Goal: Task Accomplishment & Management: Manage account settings

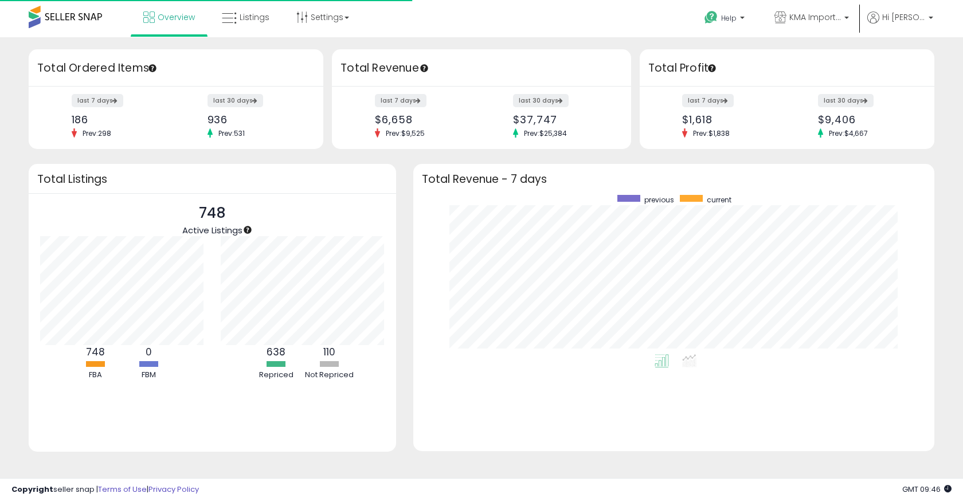
scroll to position [159, 498]
click at [737, 103] on div "last 7 days $1,618 Prev: $1,838" at bounding box center [731, 116] width 114 height 42
click at [713, 98] on label "last 7 days" at bounding box center [708, 100] width 53 height 14
click at [238, 6] on link "Listings" at bounding box center [245, 17] width 65 height 34
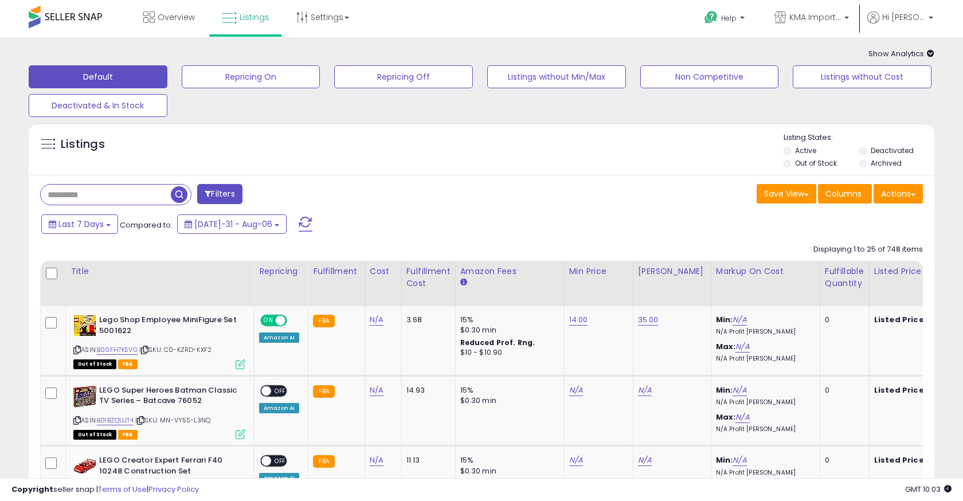
click at [142, 207] on div "Filters" at bounding box center [257, 195] width 450 height 23
click at [142, 196] on input "text" at bounding box center [106, 195] width 130 height 20
type input "*******"
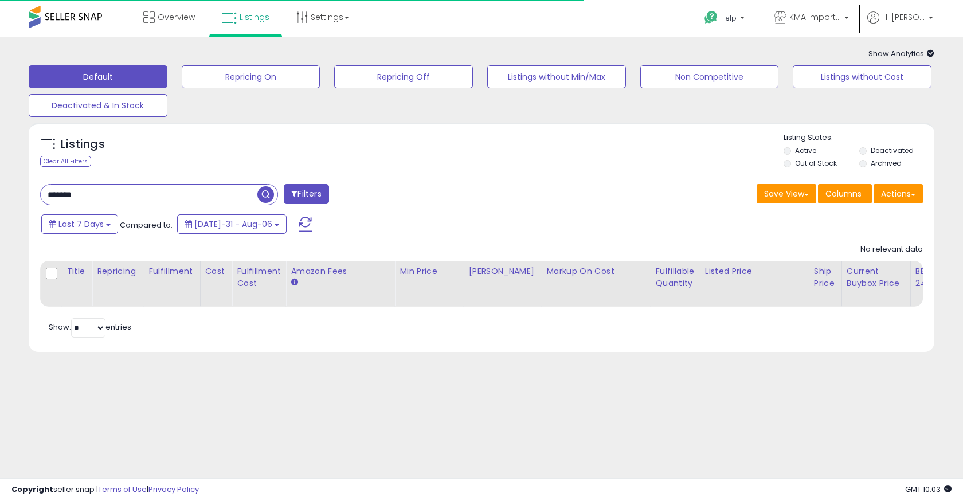
click at [878, 146] on label "Deactivated" at bounding box center [892, 151] width 43 height 10
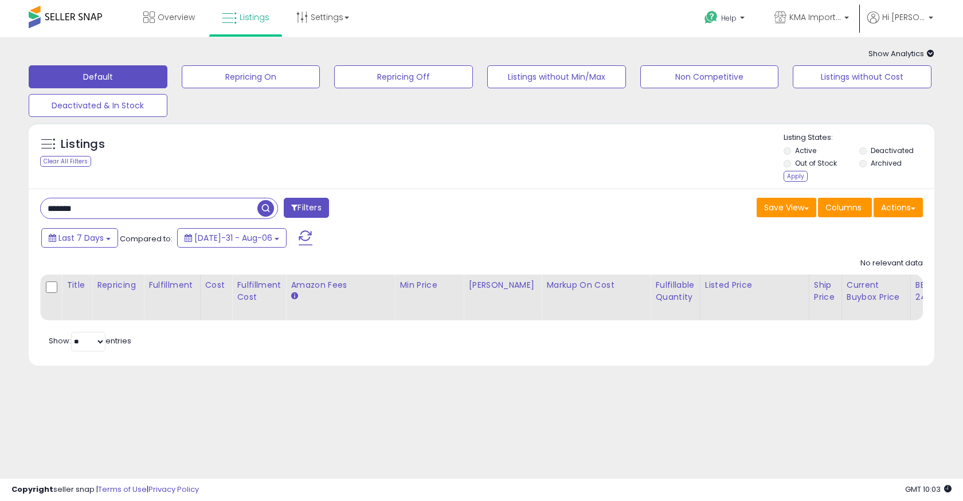
click at [879, 168] on label "Archived" at bounding box center [886, 163] width 31 height 10
click at [800, 185] on div "Listing States: Active Deactivated Out of Stock Archived Apply" at bounding box center [859, 158] width 150 height 53
click at [799, 176] on div "Apply" at bounding box center [796, 176] width 24 height 11
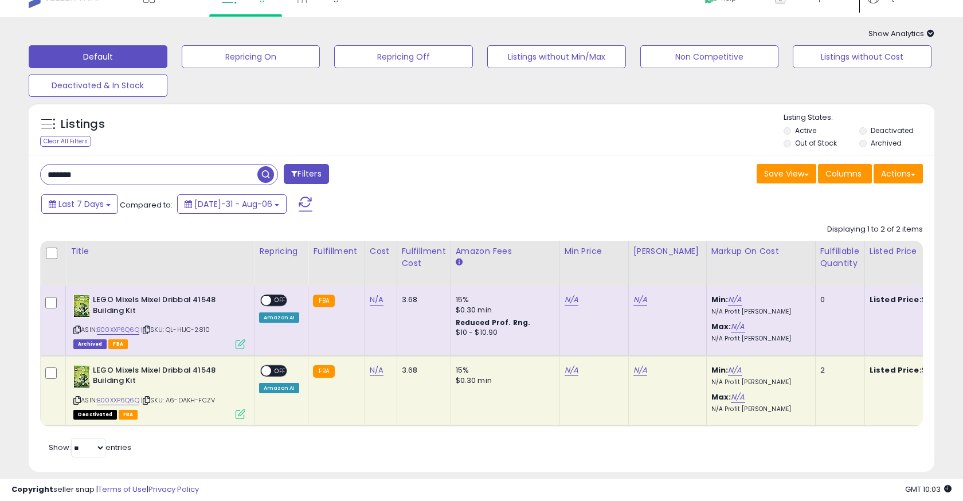
scroll to position [25, 0]
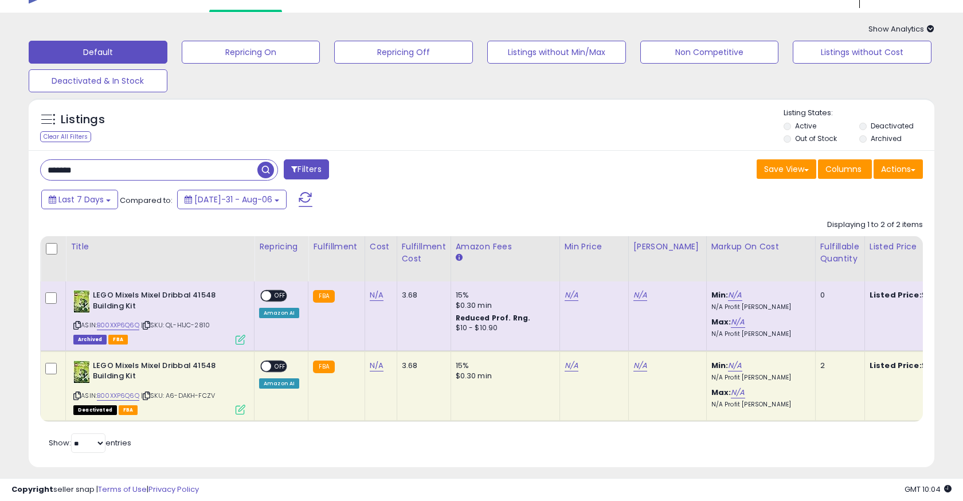
click at [275, 366] on span "OFF" at bounding box center [280, 366] width 18 height 10
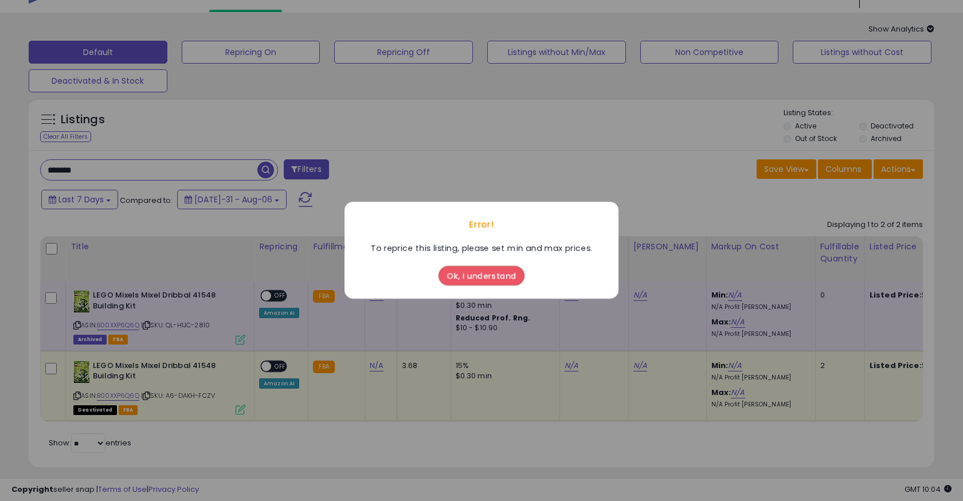
click at [482, 284] on button "Ok, I understand" at bounding box center [482, 276] width 86 height 19
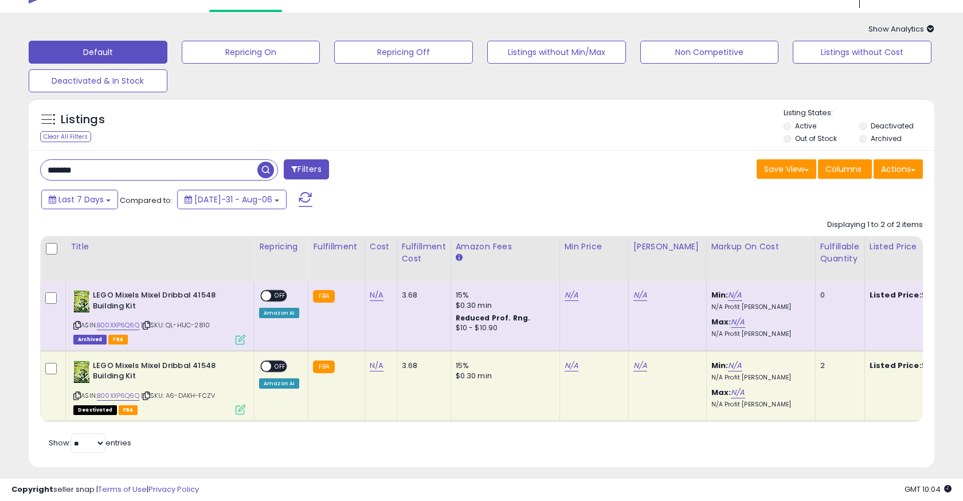
click at [560, 368] on td "N/A" at bounding box center [594, 386] width 69 height 71
click at [565, 366] on link "N/A" at bounding box center [572, 365] width 14 height 11
type input "**"
click button "submit" at bounding box center [603, 337] width 19 height 17
click at [640, 368] on link "N/A" at bounding box center [641, 365] width 14 height 11
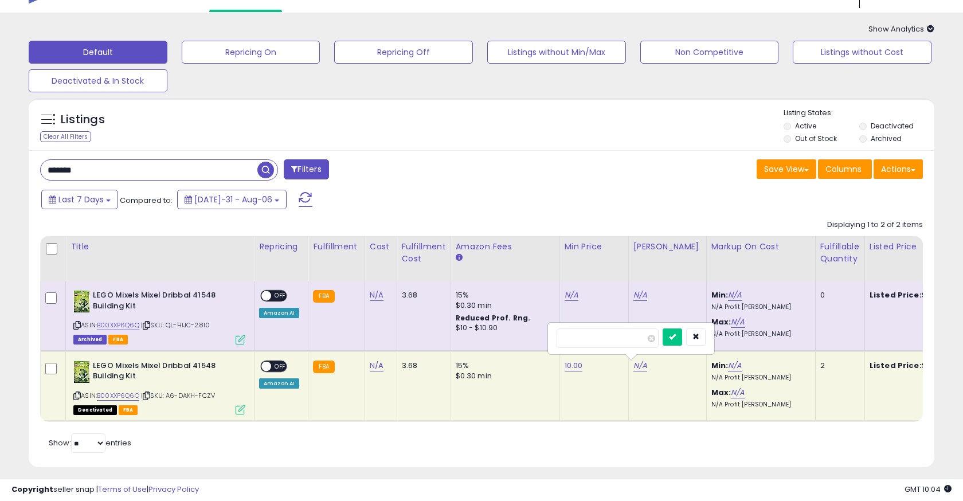
type input "**"
click button "submit" at bounding box center [672, 337] width 19 height 17
click at [276, 371] on span "OFF" at bounding box center [280, 366] width 18 height 10
click at [439, 390] on td "3.68" at bounding box center [424, 386] width 54 height 71
click at [570, 364] on link "10.00" at bounding box center [574, 365] width 18 height 11
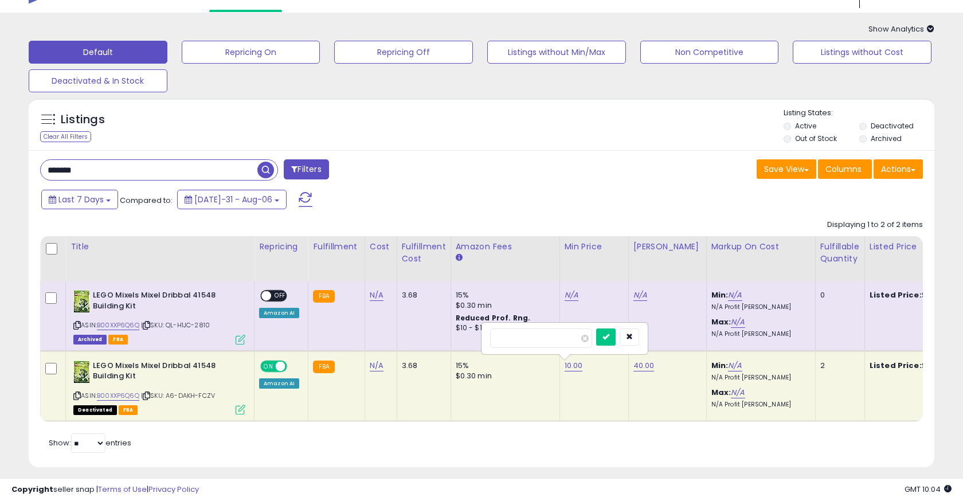
drag, startPoint x: 550, startPoint y: 337, endPoint x: 486, endPoint y: 337, distance: 63.6
click at [486, 337] on div "*" at bounding box center [564, 338] width 165 height 30
drag, startPoint x: 517, startPoint y: 337, endPoint x: 458, endPoint y: 337, distance: 58.5
click at [459, 337] on tbody "LEGO Mixels Mixel Dribbal 41548 Building Kit ASIN: B00XXP6Q6Q | SKU: QL-H1JC-28…" at bounding box center [913, 352] width 1744 height 140
type input "**"
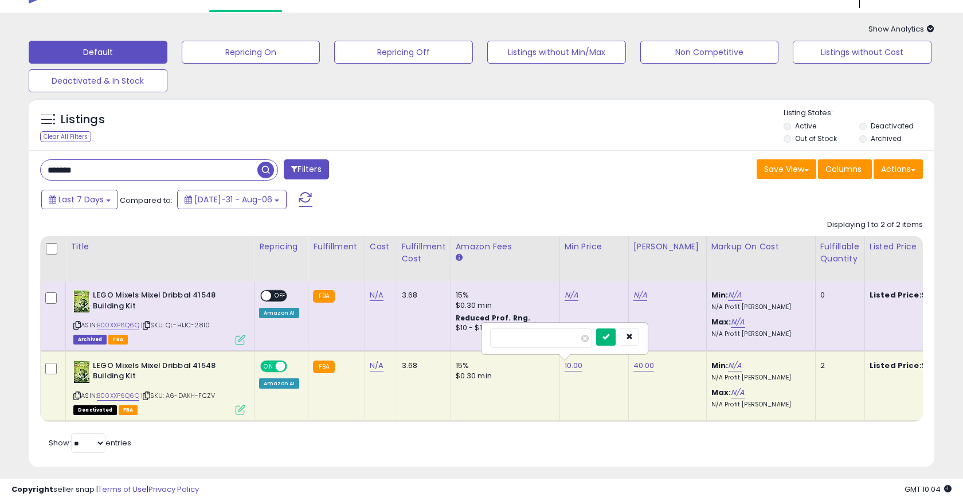
click at [616, 341] on button "submit" at bounding box center [605, 337] width 19 height 17
click at [595, 394] on td "15.00" at bounding box center [594, 386] width 69 height 71
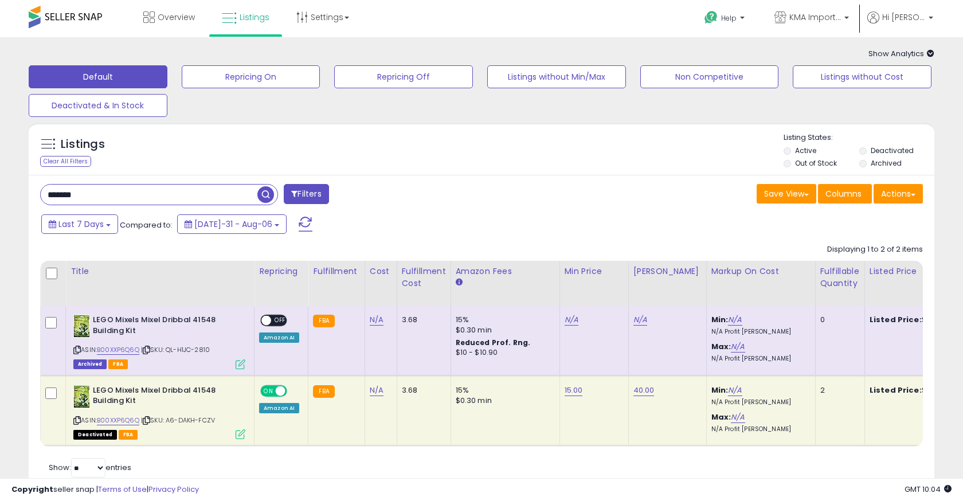
click at [65, 21] on span at bounding box center [65, 17] width 73 height 22
click at [150, 6] on link "Overview" at bounding box center [169, 17] width 69 height 34
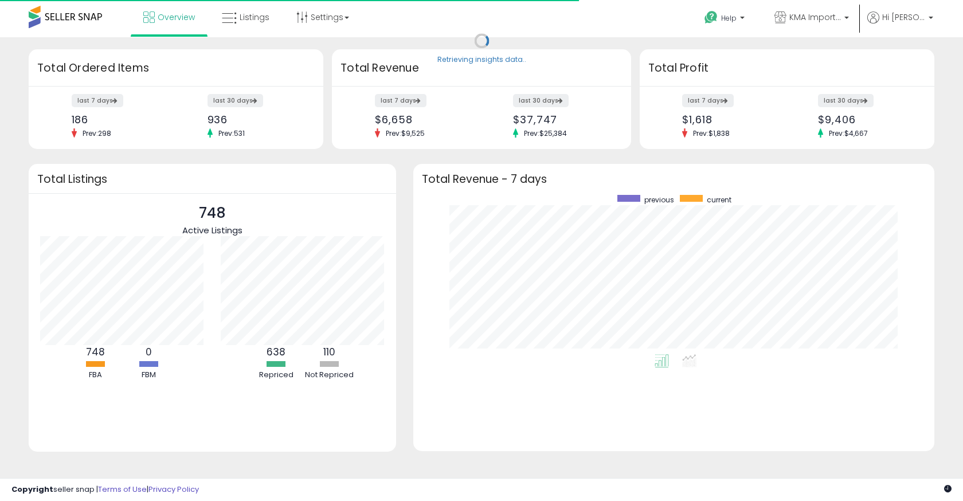
scroll to position [159, 498]
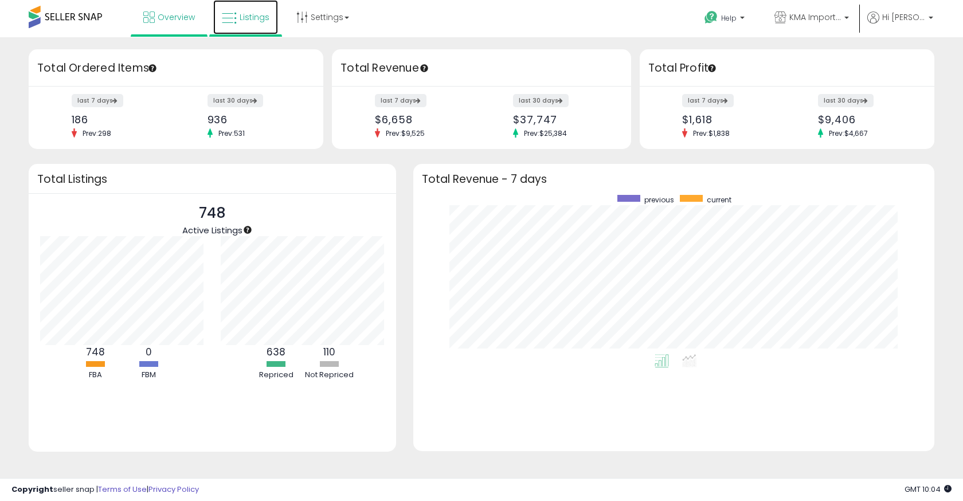
click at [241, 21] on span "Listings" at bounding box center [255, 16] width 30 height 11
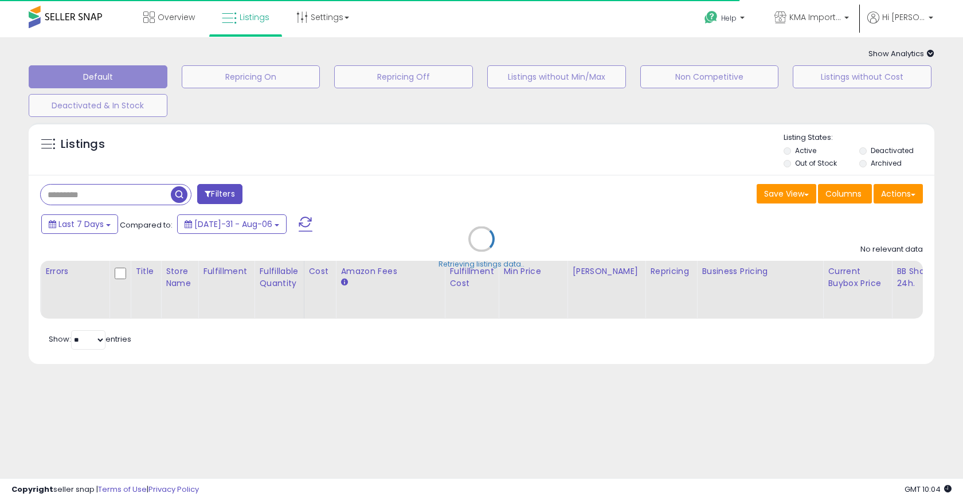
click at [821, 169] on div "Retrieving listings data.." at bounding box center [481, 247] width 923 height 261
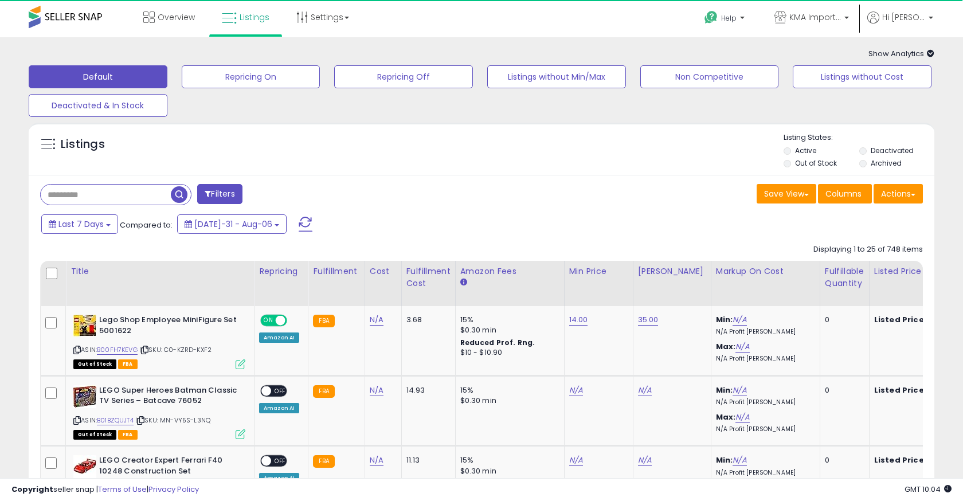
click at [821, 165] on label "Out of Stock" at bounding box center [816, 163] width 42 height 10
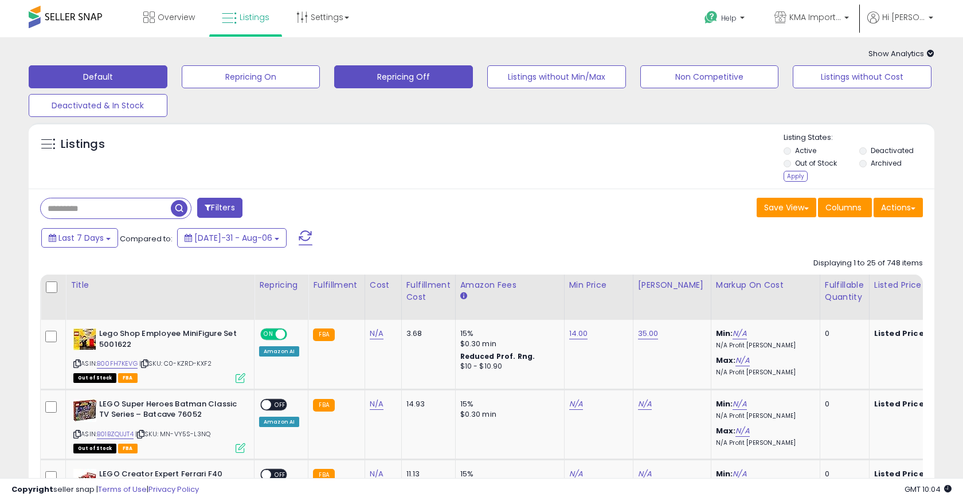
click at [320, 77] on button "Repricing Off" at bounding box center [251, 76] width 139 height 23
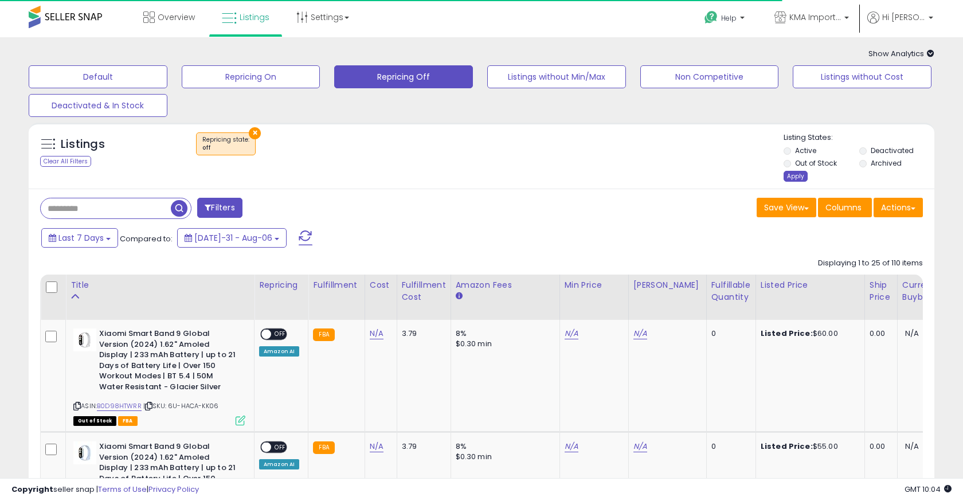
click at [802, 181] on div "Apply" at bounding box center [796, 176] width 24 height 11
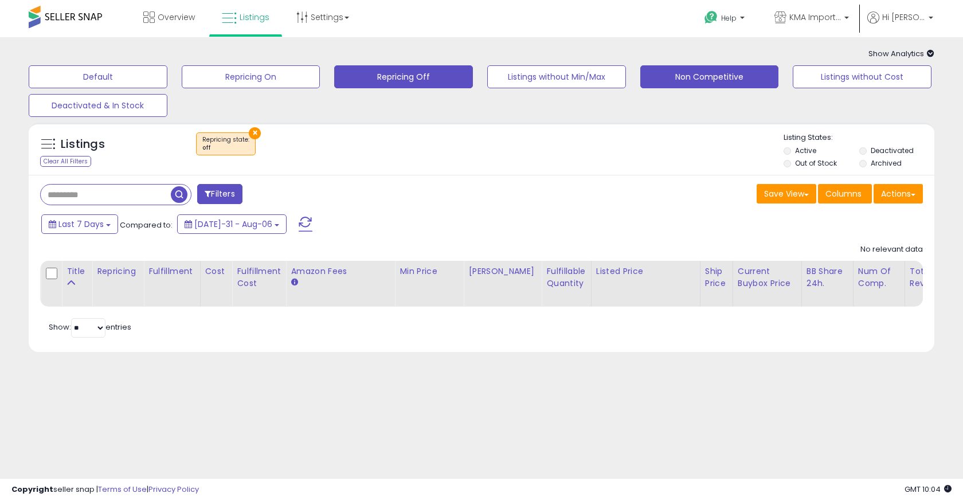
click at [167, 71] on button "Non Competitive" at bounding box center [98, 76] width 139 height 23
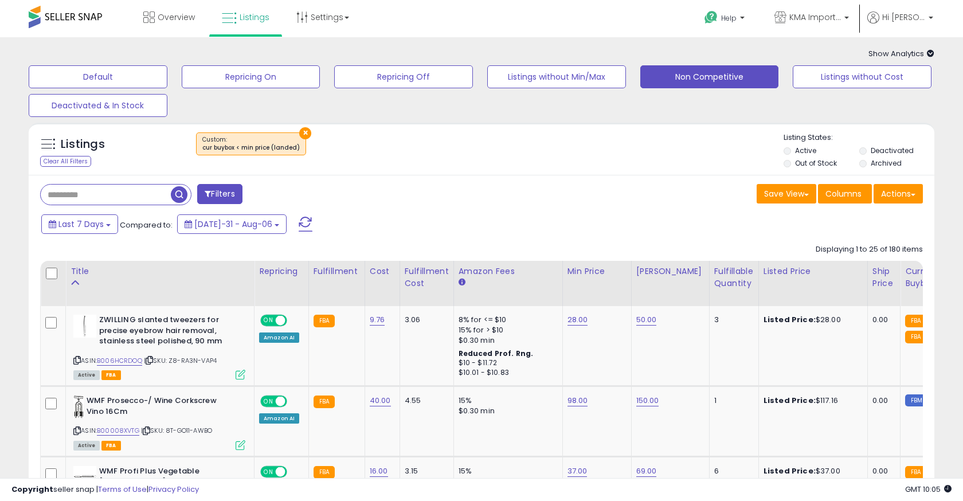
click at [798, 165] on label "Out of Stock" at bounding box center [816, 163] width 42 height 10
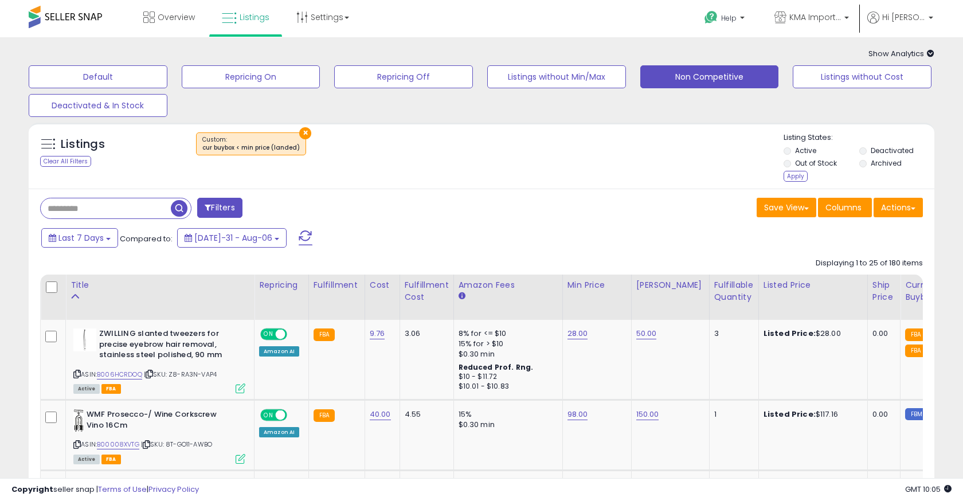
click at [873, 151] on label "Deactivated" at bounding box center [892, 151] width 43 height 10
click at [800, 178] on div "Apply" at bounding box center [796, 176] width 24 height 11
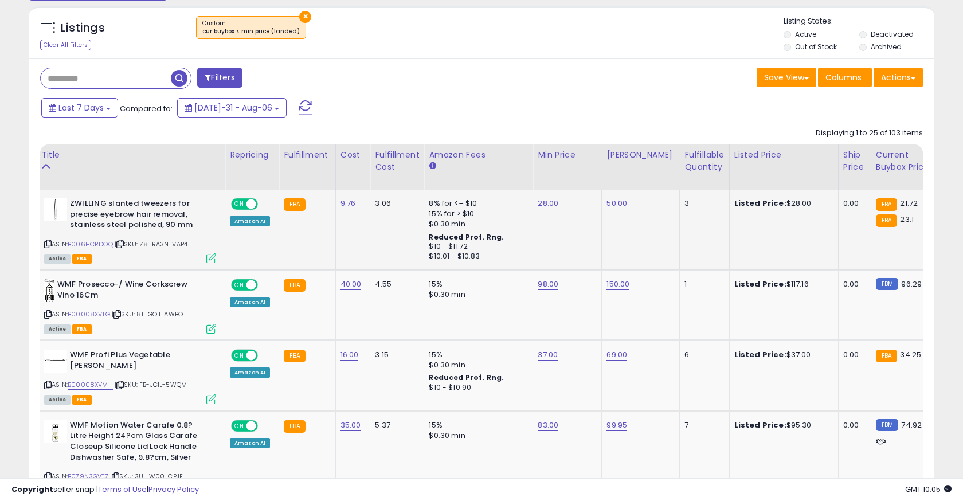
scroll to position [0, 24]
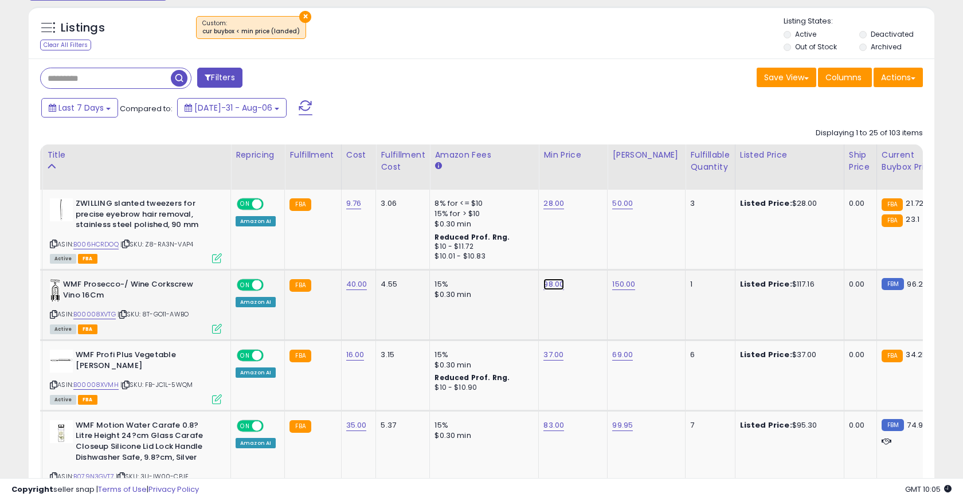
click at [547, 209] on link "98.00" at bounding box center [554, 203] width 21 height 11
type input "*"
click button "submit" at bounding box center [586, 255] width 19 height 17
click at [548, 202] on link "28.00" at bounding box center [554, 203] width 21 height 11
type input "**"
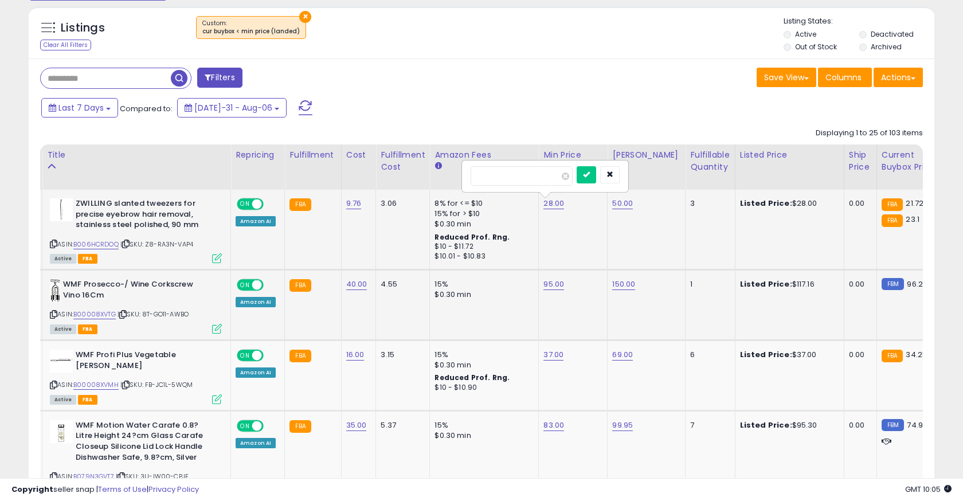
click button "submit" at bounding box center [586, 174] width 19 height 17
click at [217, 260] on icon at bounding box center [217, 258] width 10 height 10
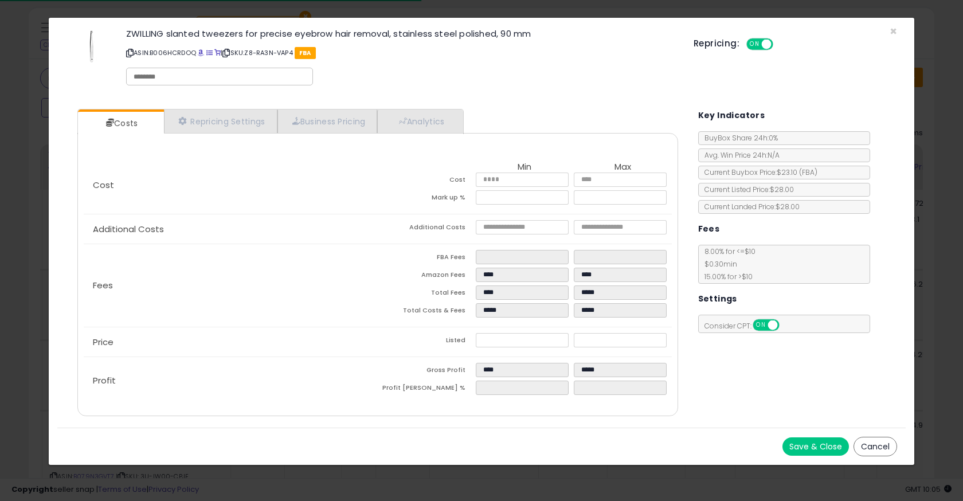
click at [575, 476] on div "× Close ZWILLING slanted tweezers for precise eyebrow hair removal, stainless s…" at bounding box center [481, 250] width 963 height 501
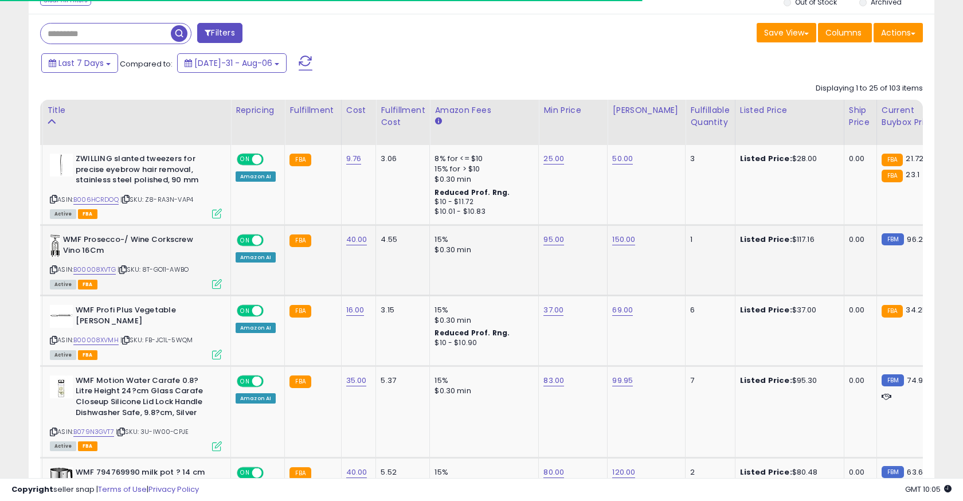
scroll to position [164, 0]
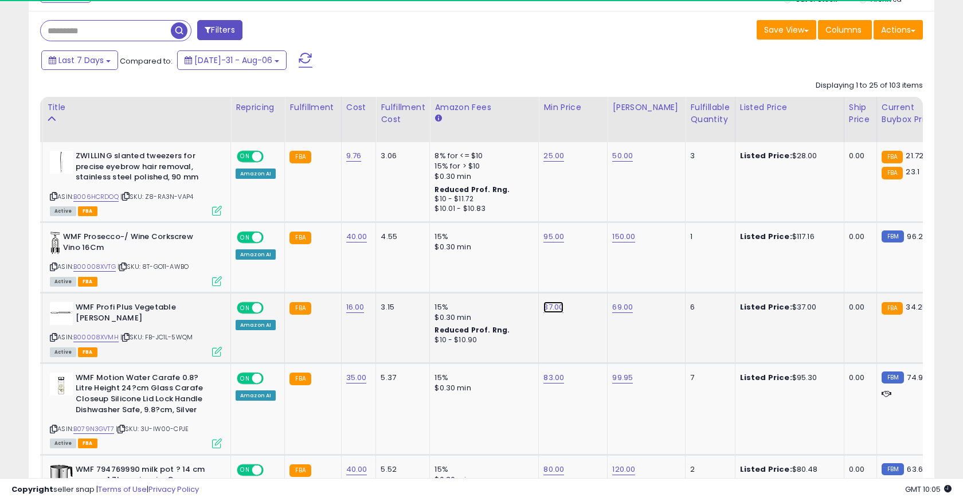
click at [544, 162] on link "37.00" at bounding box center [554, 155] width 21 height 11
type input "**"
click button "submit" at bounding box center [586, 278] width 19 height 17
click at [216, 349] on icon at bounding box center [217, 352] width 10 height 10
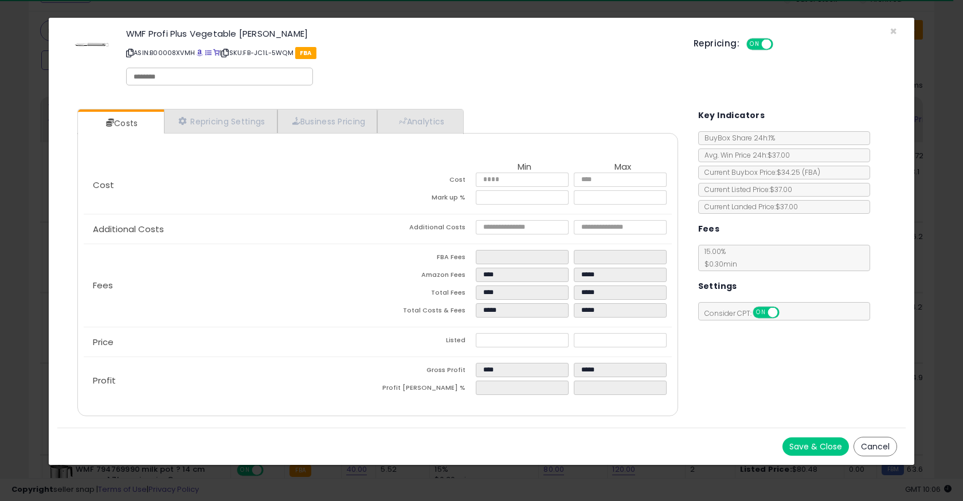
click at [349, 463] on div "Save & Close Cancel" at bounding box center [481, 446] width 849 height 37
click at [367, 466] on div "× Close WMF Profi Plus Vegetable Peeler ASIN: B00008XVMH | SKU: FB-JC1L-5WQM FB…" at bounding box center [481, 250] width 963 height 501
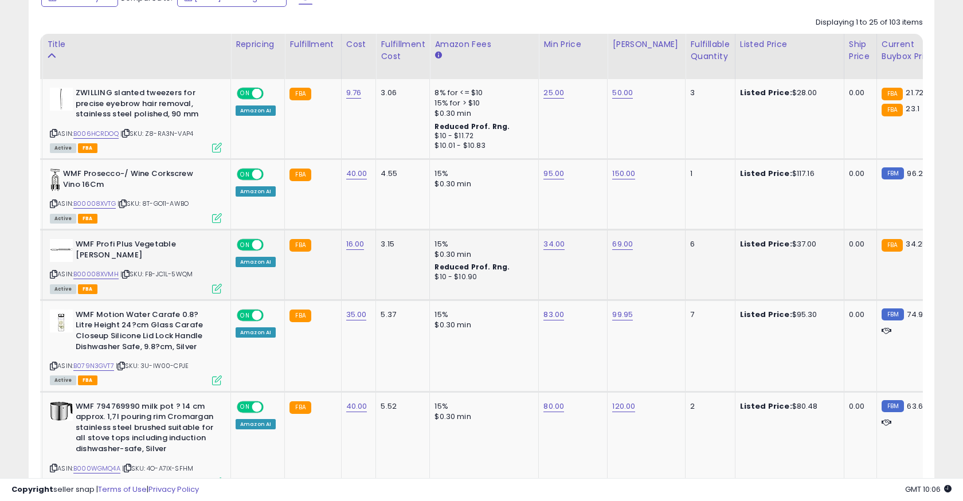
scroll to position [229, 0]
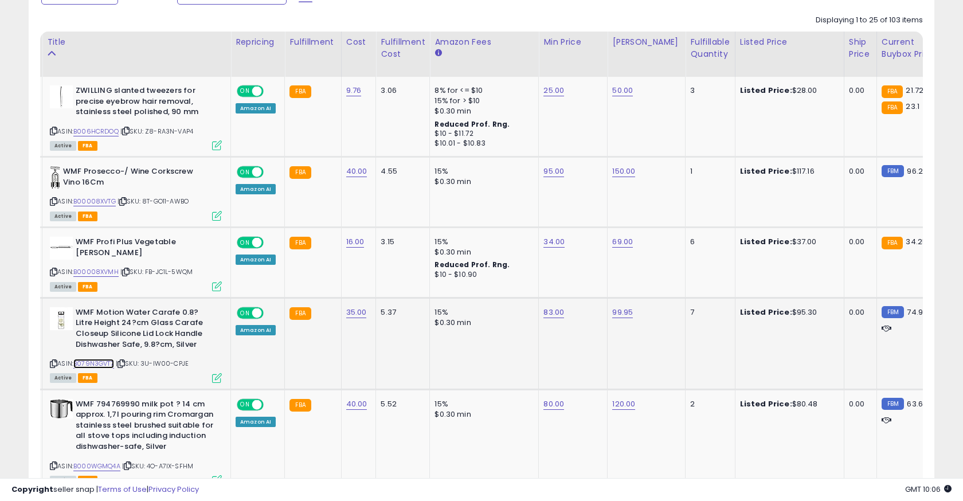
click at [107, 362] on link "B079N3GVT7" at bounding box center [93, 364] width 41 height 10
click at [380, 362] on td "5.37" at bounding box center [403, 344] width 54 height 92
click at [543, 358] on td "83.00" at bounding box center [573, 344] width 69 height 92
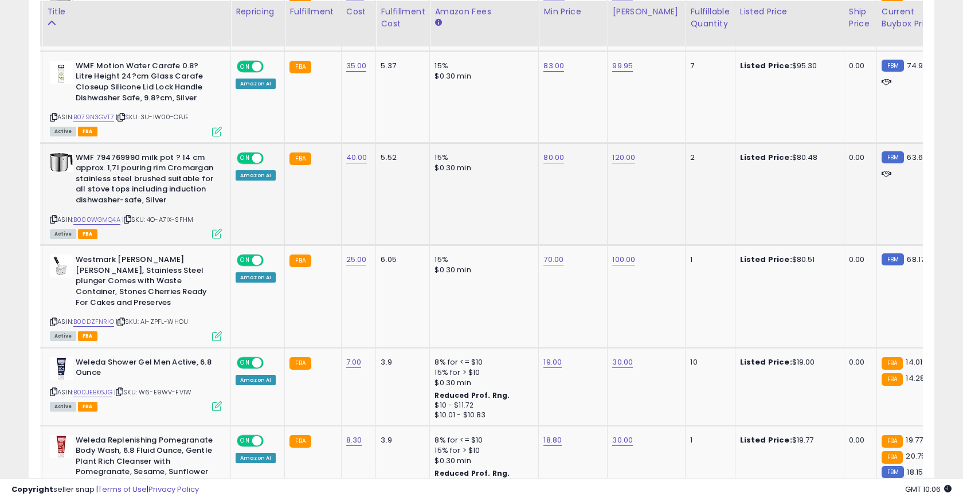
scroll to position [478, 0]
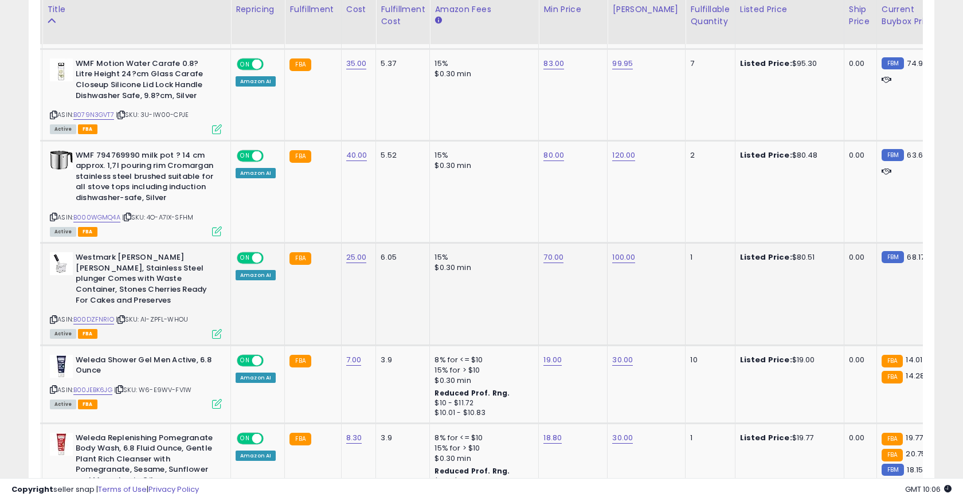
click at [489, 253] on div "15%" at bounding box center [482, 257] width 95 height 10
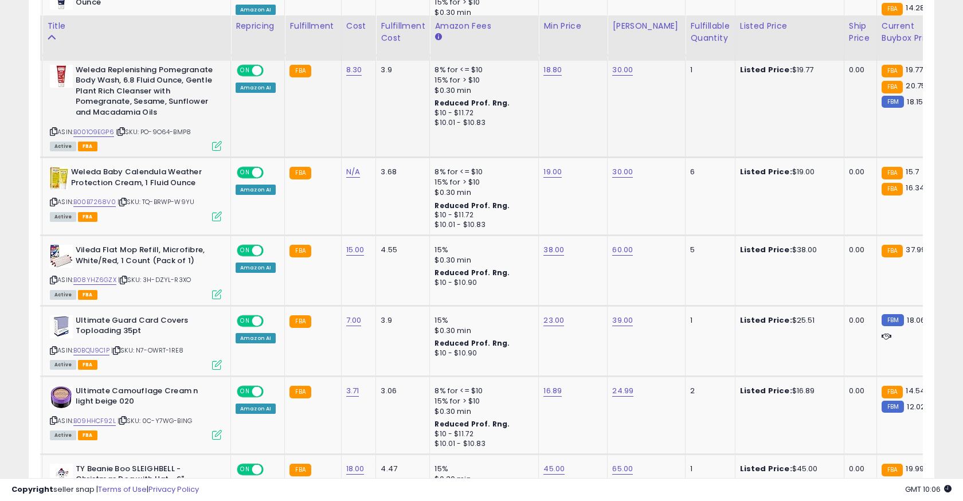
scroll to position [868, 0]
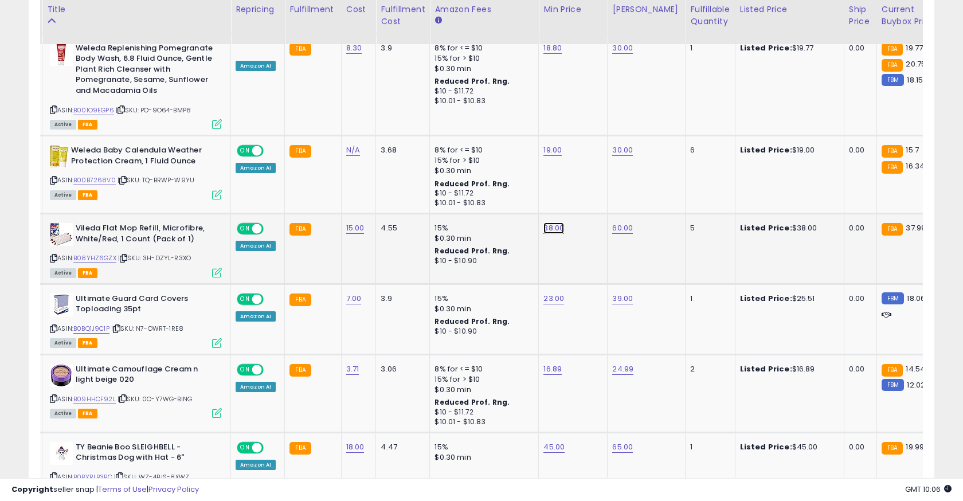
type input "**"
click button "submit" at bounding box center [586, 187] width 19 height 17
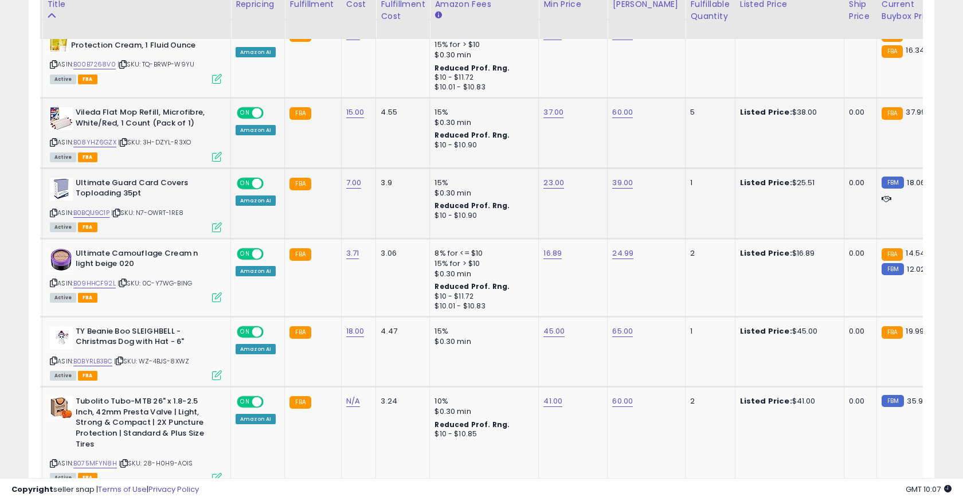
scroll to position [993, 0]
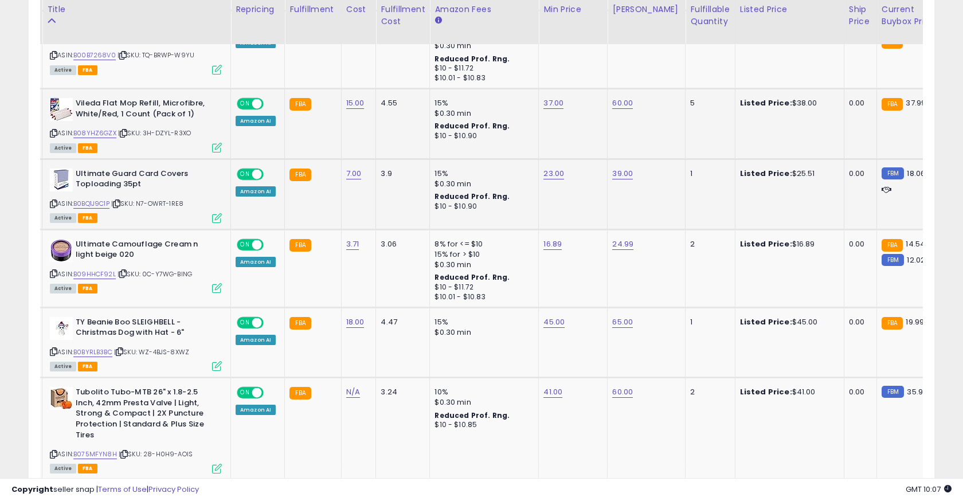
click at [561, 307] on td "45.00" at bounding box center [573, 342] width 69 height 71
click at [521, 194] on div "*****" at bounding box center [544, 205] width 165 height 30
click at [521, 208] on input "*****" at bounding box center [521, 204] width 102 height 19
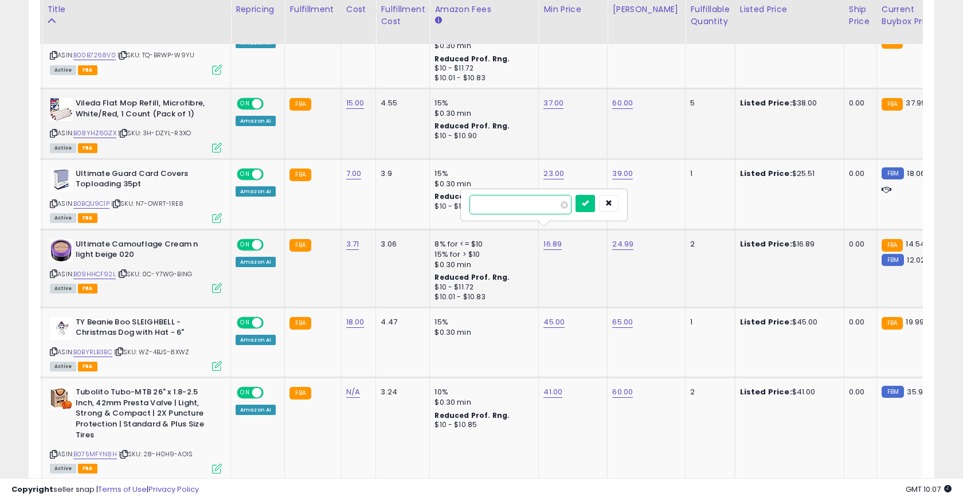
type input "**"
click button "submit" at bounding box center [585, 203] width 19 height 17
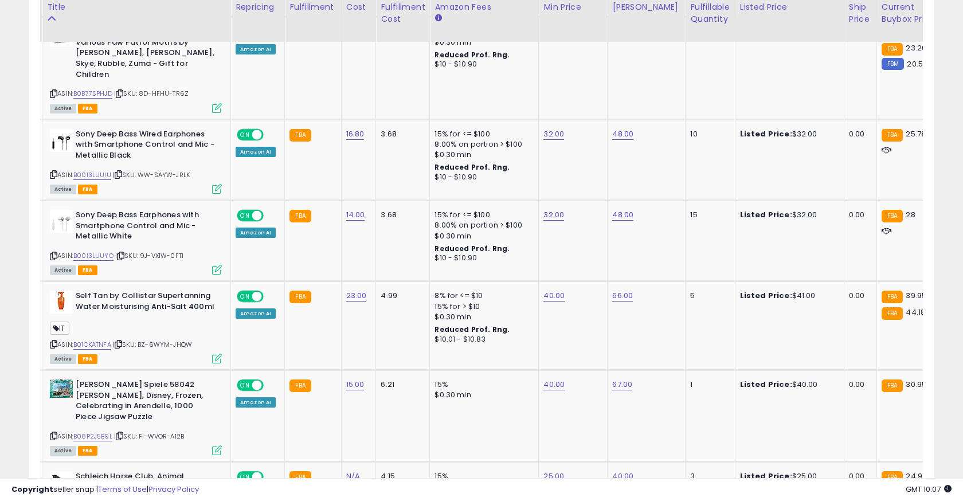
scroll to position [1711, 0]
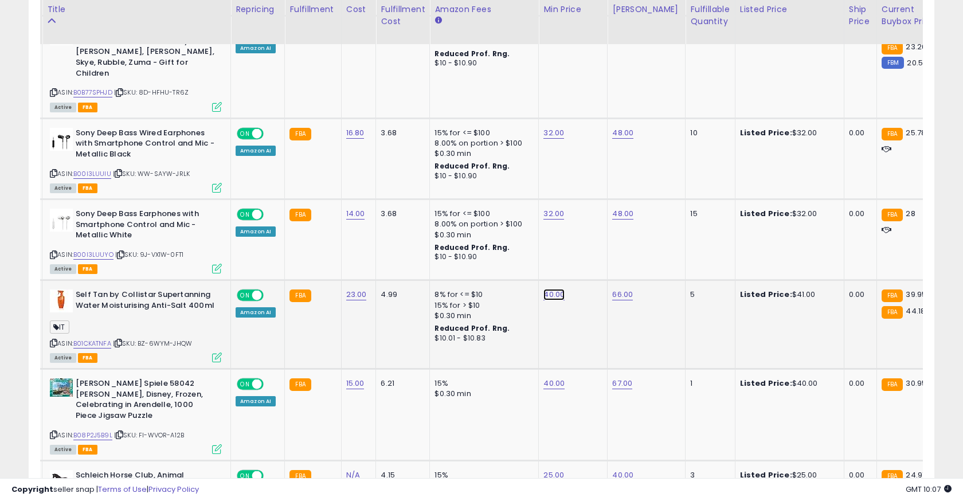
type input "*"
type input "**"
click button "submit" at bounding box center [586, 244] width 19 height 17
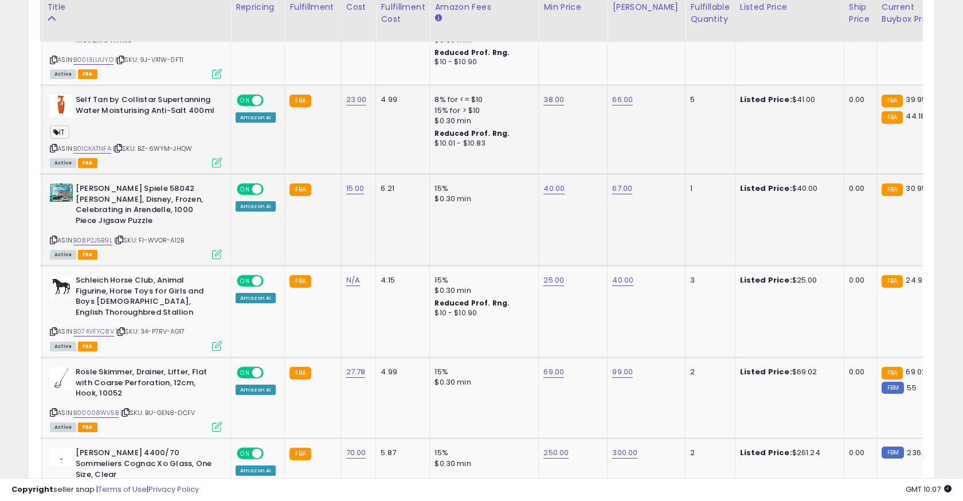
scroll to position [1907, 0]
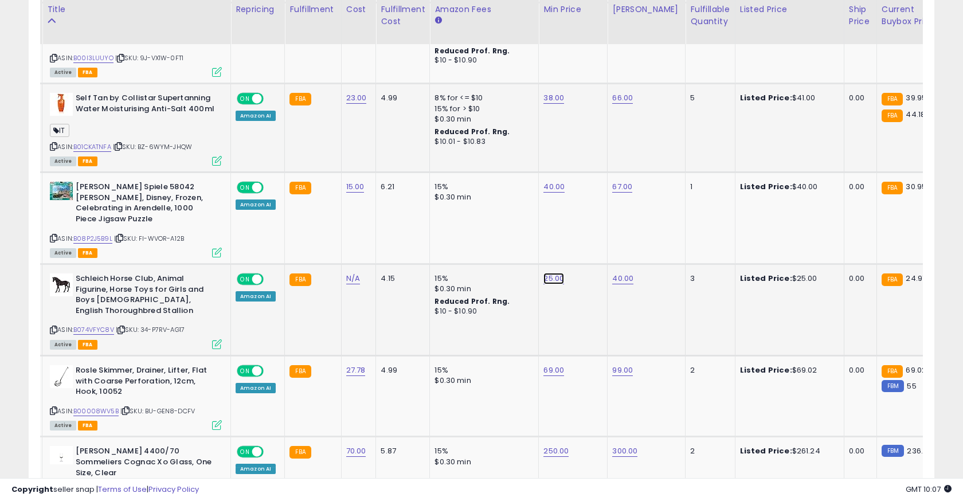
type input "*"
type input "**"
click button "submit" at bounding box center [586, 227] width 19 height 17
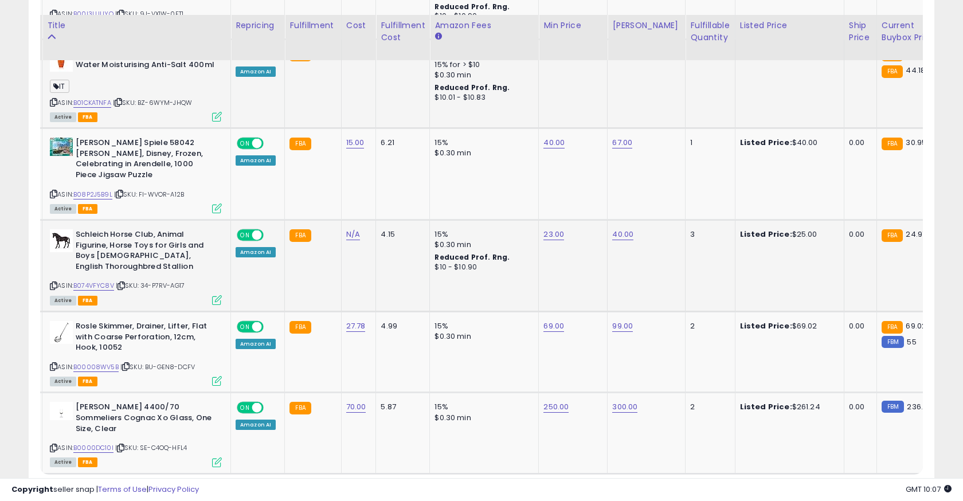
scroll to position [1974, 0]
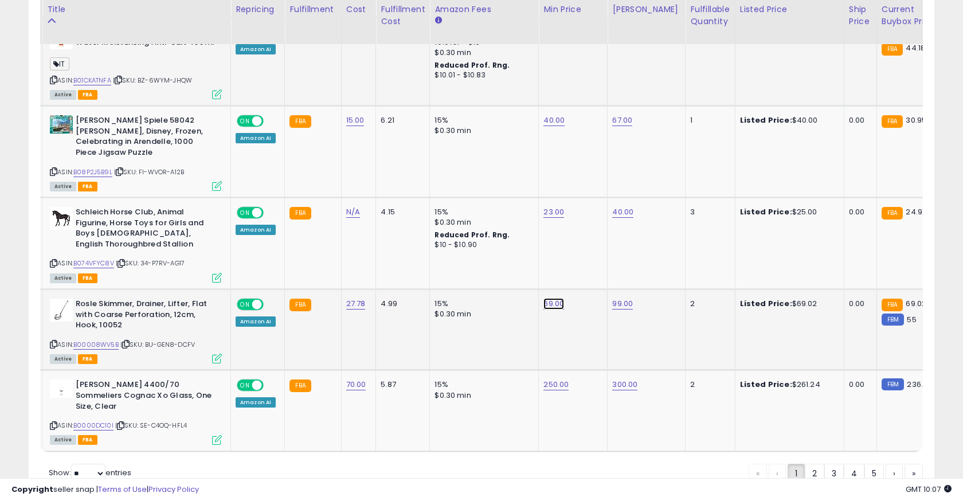
type input "**"
click button "submit" at bounding box center [586, 252] width 19 height 17
type input "***"
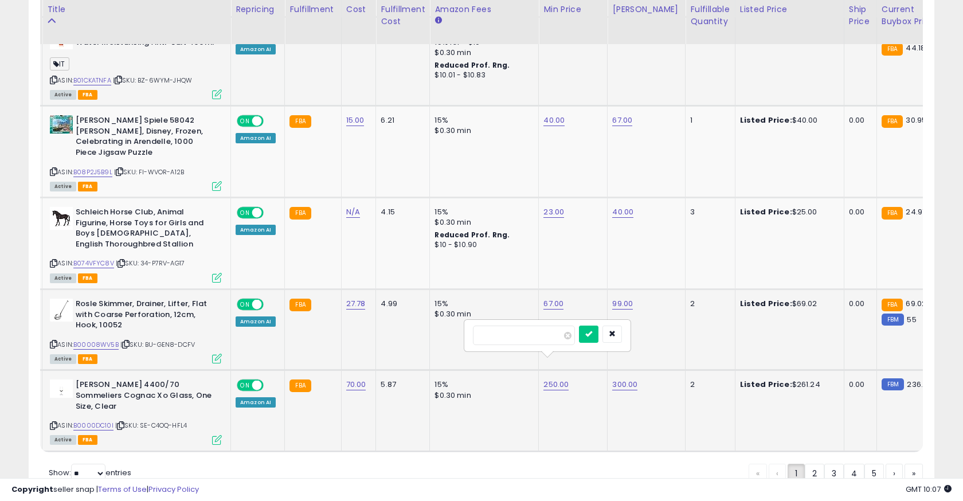
click button "submit" at bounding box center [588, 334] width 19 height 17
click at [217, 414] on td "Riedel 4400/70 Sommeliers Cognac Xo Glass, One Size, Clear ASIN: B0000DC10I | S…" at bounding box center [136, 410] width 189 height 81
click at [219, 435] on icon at bounding box center [217, 440] width 10 height 10
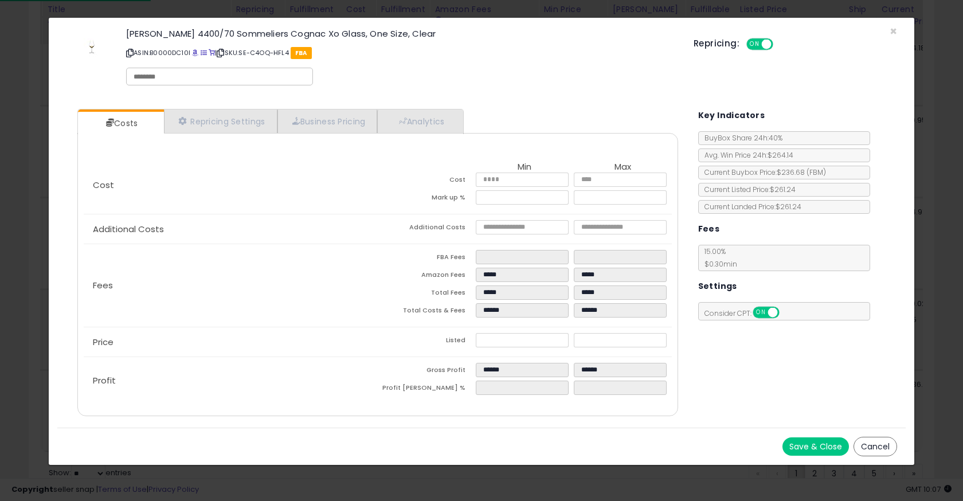
click at [295, 467] on div "× Close Riedel 4400/70 Sommeliers Cognac Xo Glass, One Size, Clear ASIN: B0000D…" at bounding box center [481, 250] width 963 height 501
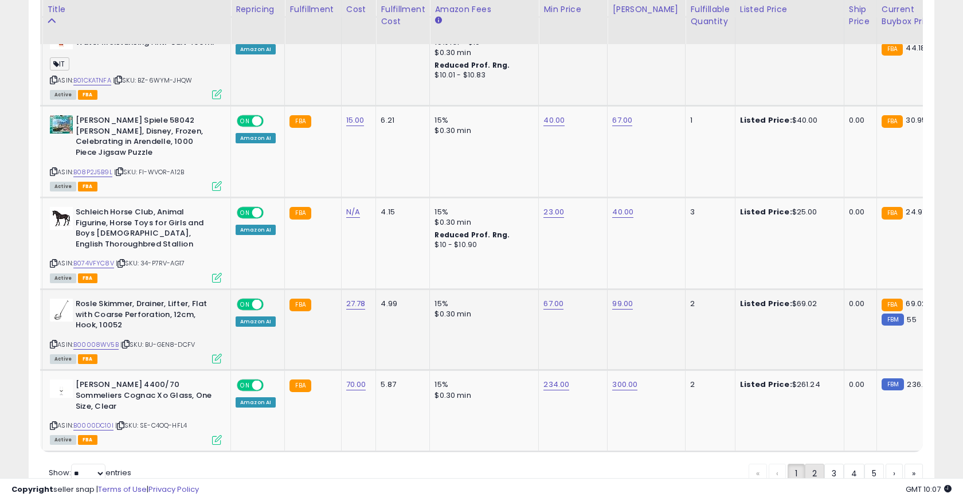
click at [844, 464] on link "2" at bounding box center [854, 473] width 21 height 19
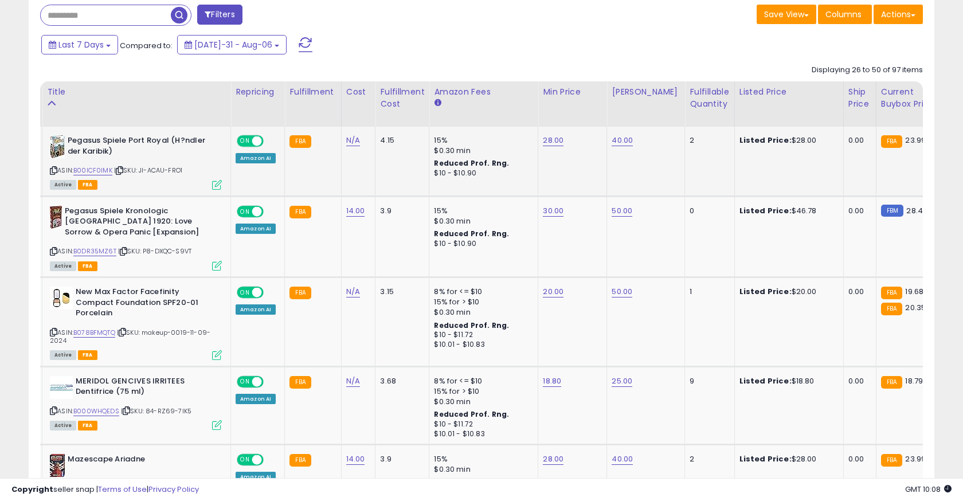
scroll to position [193, 0]
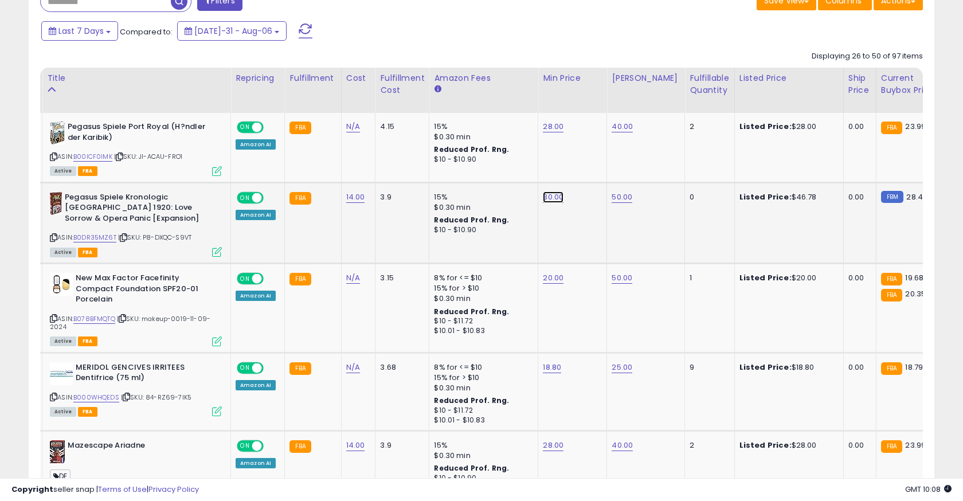
click at [548, 132] on link "30.00" at bounding box center [553, 126] width 21 height 11
type input "*"
type input "**"
click button "submit" at bounding box center [586, 168] width 19 height 17
click at [550, 132] on link "20.00" at bounding box center [553, 126] width 21 height 11
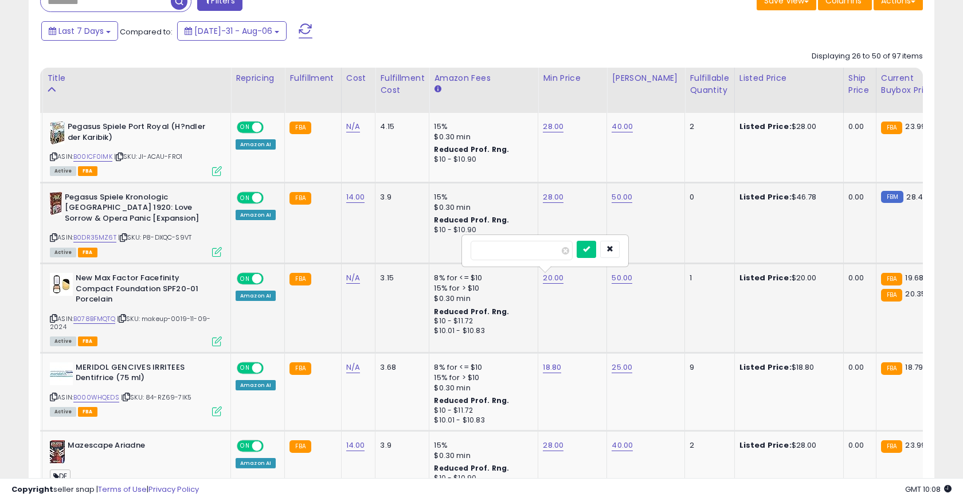
type input "*"
type input "**"
click button "submit" at bounding box center [586, 249] width 19 height 17
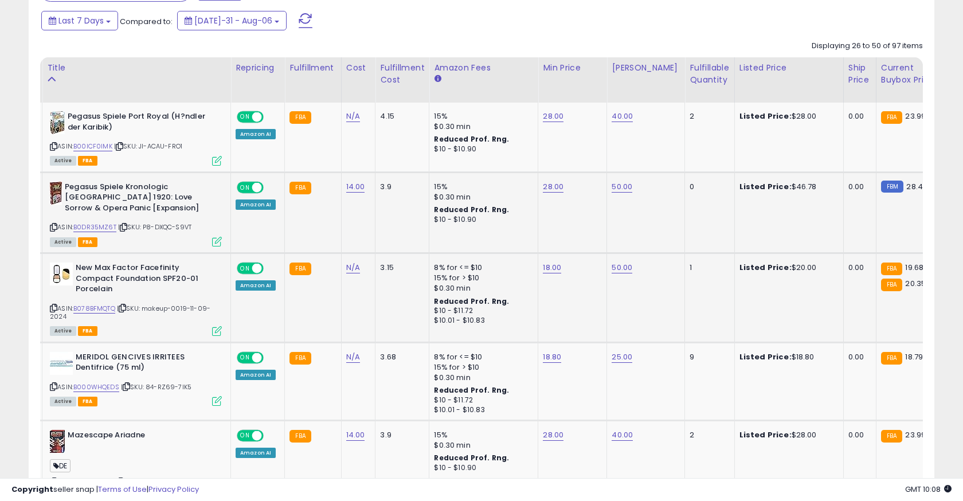
scroll to position [213, 0]
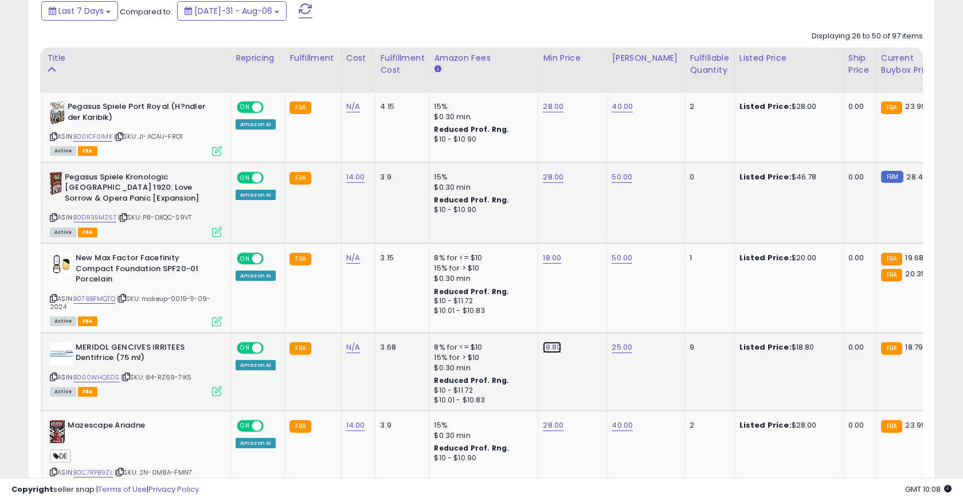
click at [552, 112] on link "18.80" at bounding box center [553, 106] width 21 height 11
type input "*****"
click button "submit" at bounding box center [585, 318] width 19 height 17
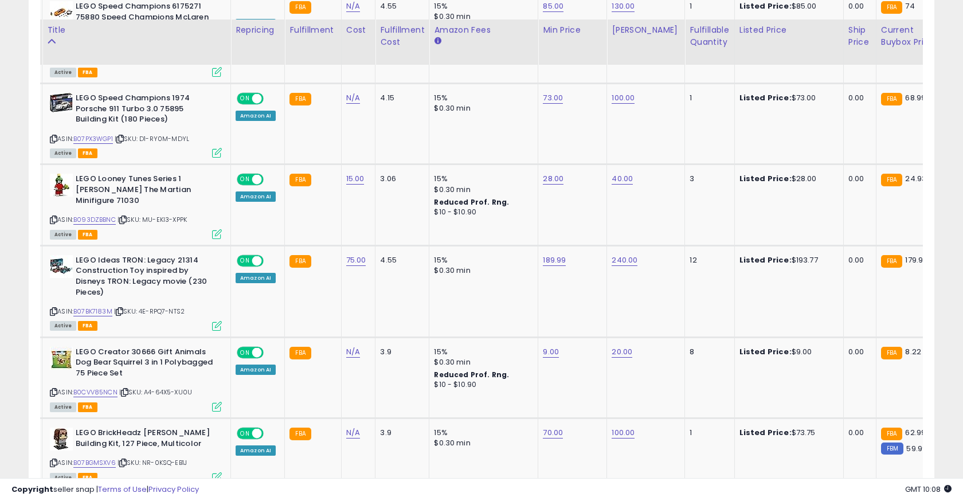
scroll to position [1122, 0]
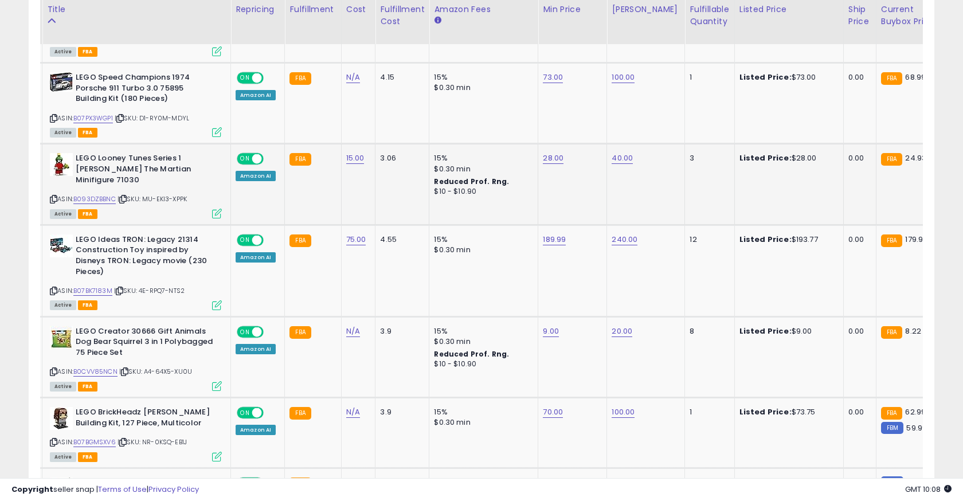
click at [567, 189] on td "28.00" at bounding box center [572, 184] width 69 height 81
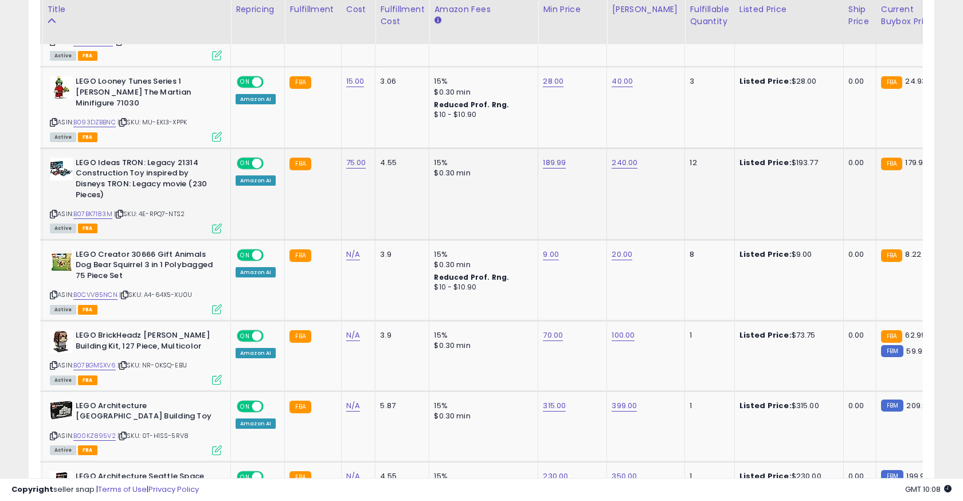
scroll to position [1199, 0]
drag, startPoint x: 532, startPoint y: 126, endPoint x: 410, endPoint y: 125, distance: 122.1
click at [410, 125] on tbody "Pegasus Spiele Port Royal (H?ndler der Karibik) ASIN: B00ICF0IMK | SKU: JI-ACAU…" at bounding box center [844, 110] width 1654 height 2007
type input "*"
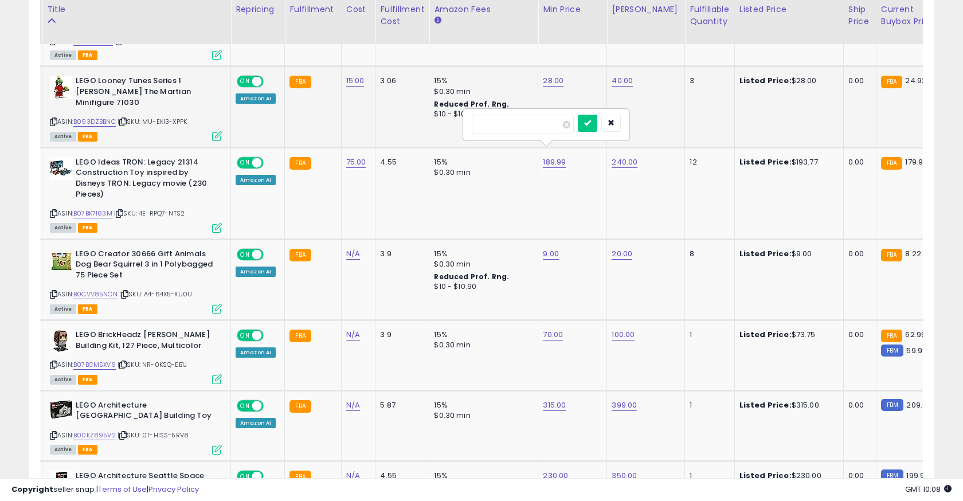
type input "******"
click button "submit" at bounding box center [587, 123] width 19 height 17
click at [222, 214] on td "LEGO Ideas TRON: Legacy 21314 Construction Toy inspired by Disneys TRON: Legacy…" at bounding box center [136, 193] width 189 height 92
click at [219, 223] on icon at bounding box center [217, 228] width 10 height 10
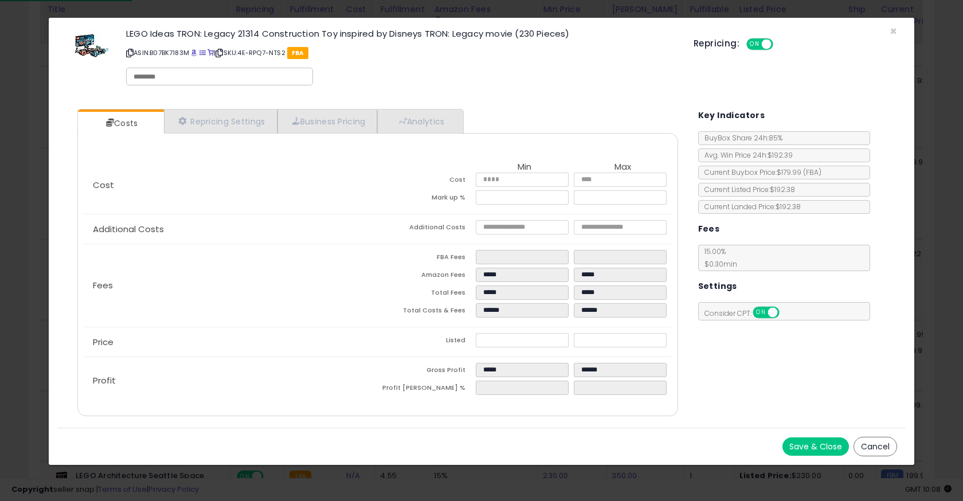
click at [469, 468] on div "× Close LEGO Ideas TRON: Legacy 21314 Construction Toy inspired by Disneys TRON…" at bounding box center [481, 250] width 963 height 501
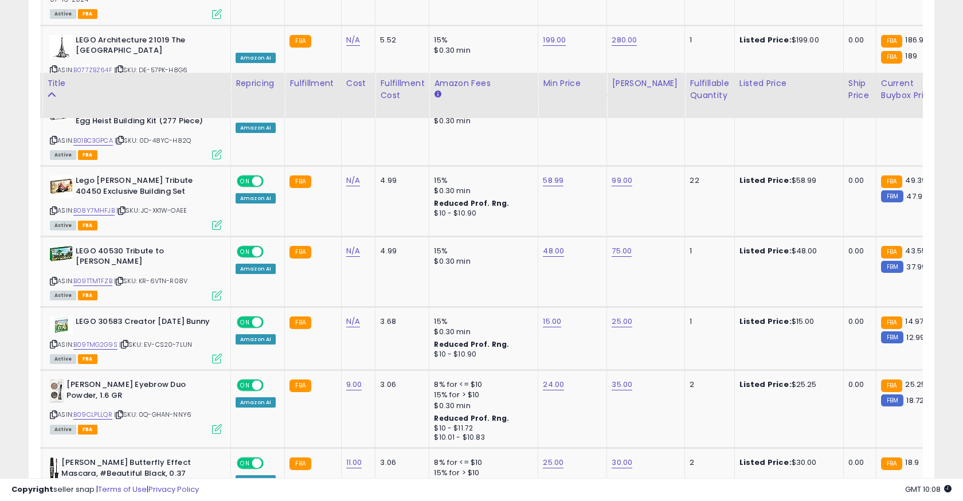
scroll to position [1788, 0]
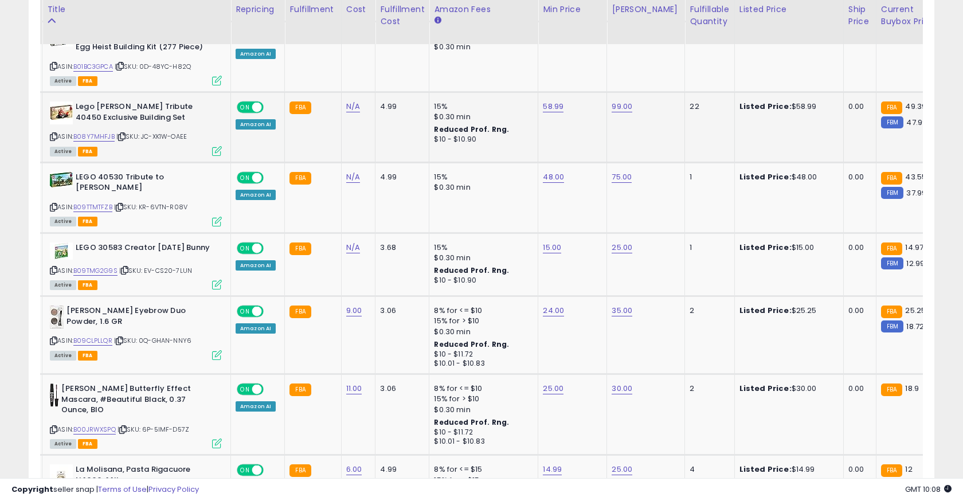
click at [571, 129] on td "58.99" at bounding box center [572, 127] width 69 height 71
click at [96, 132] on link "B08Y7MHFJB" at bounding box center [93, 137] width 41 height 10
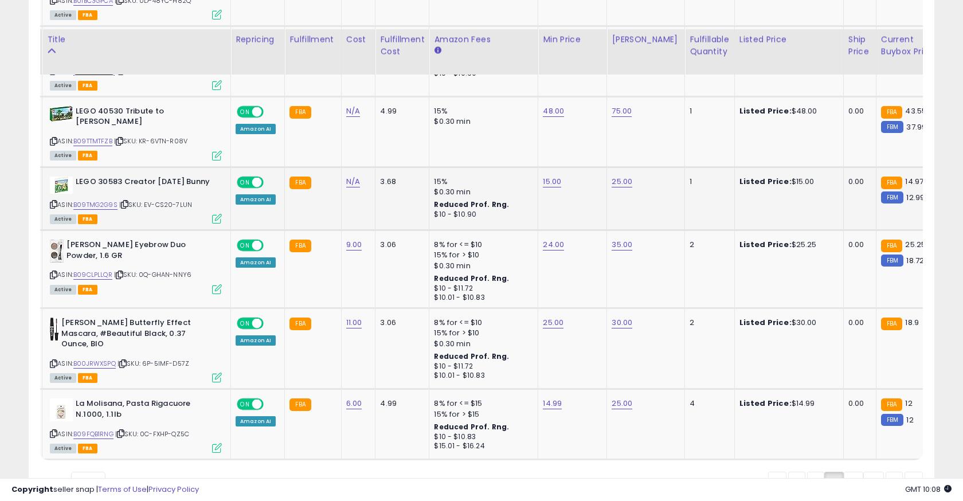
scroll to position [1883, 0]
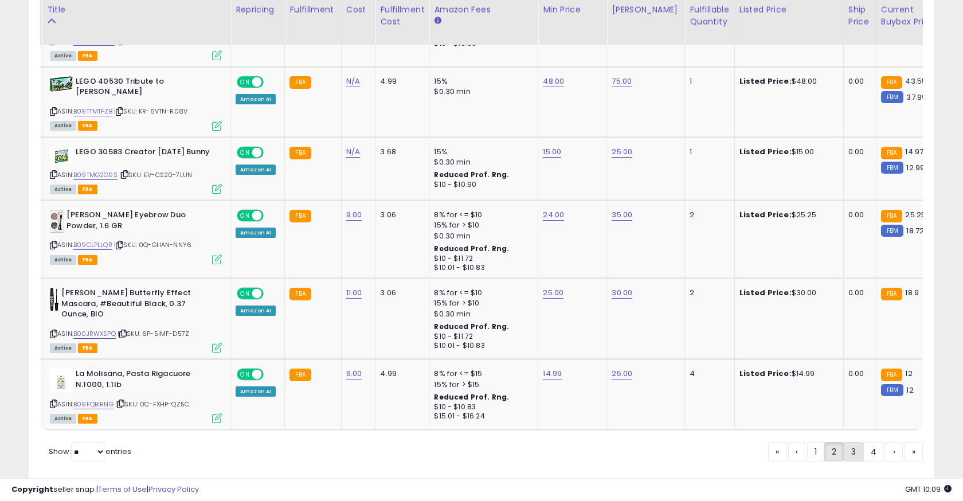
click at [886, 442] on link "3" at bounding box center [894, 451] width 17 height 19
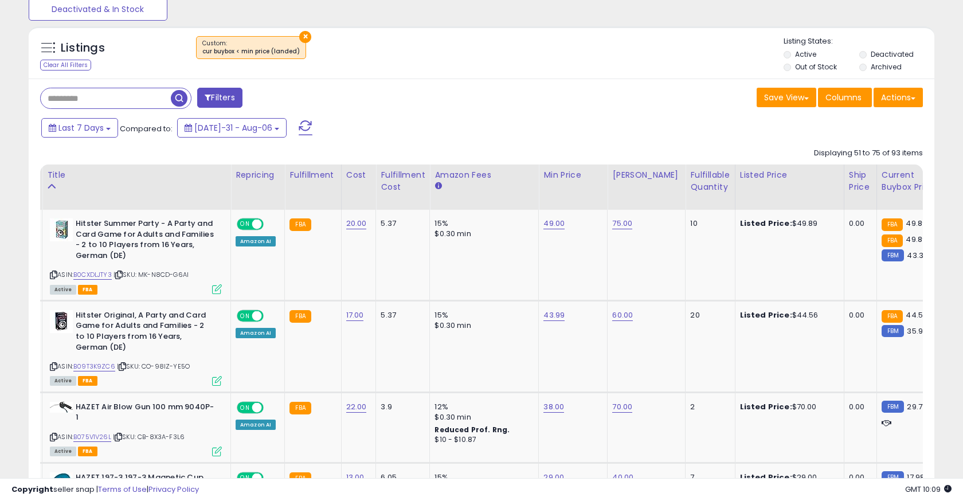
scroll to position [123, 0]
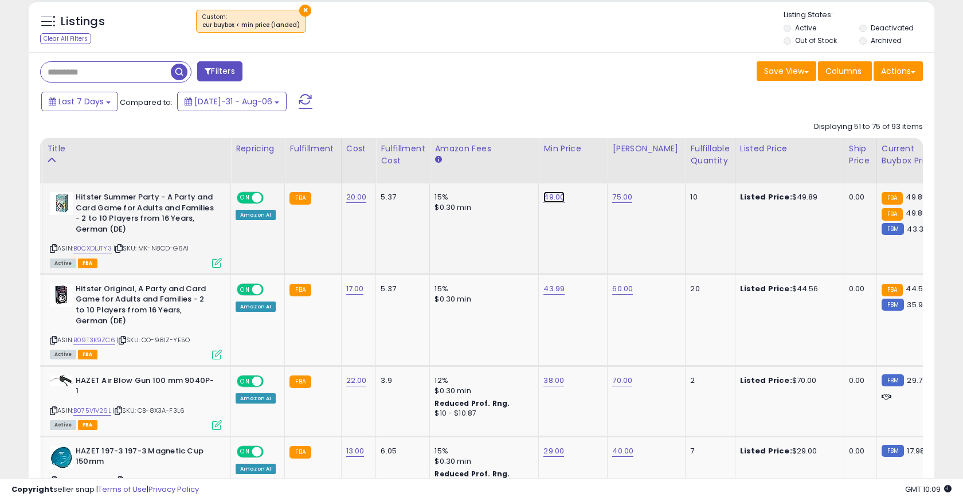
click at [550, 200] on link "49.00" at bounding box center [554, 196] width 21 height 11
type input "**"
click button "submit" at bounding box center [586, 168] width 19 height 17
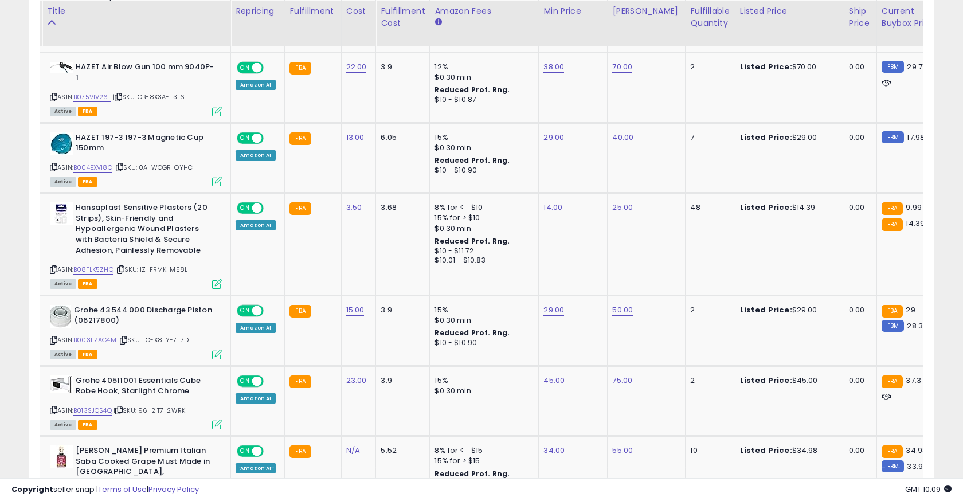
scroll to position [438, 0]
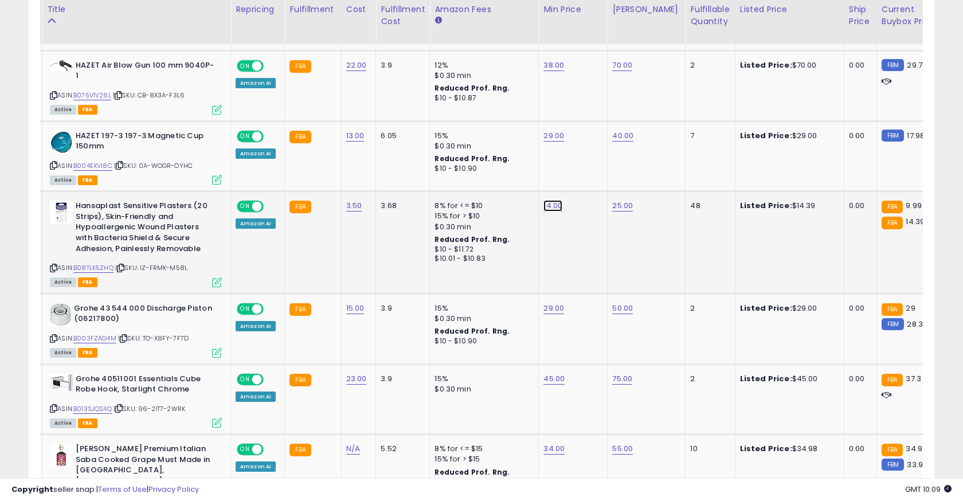
type input "*"
type input "****"
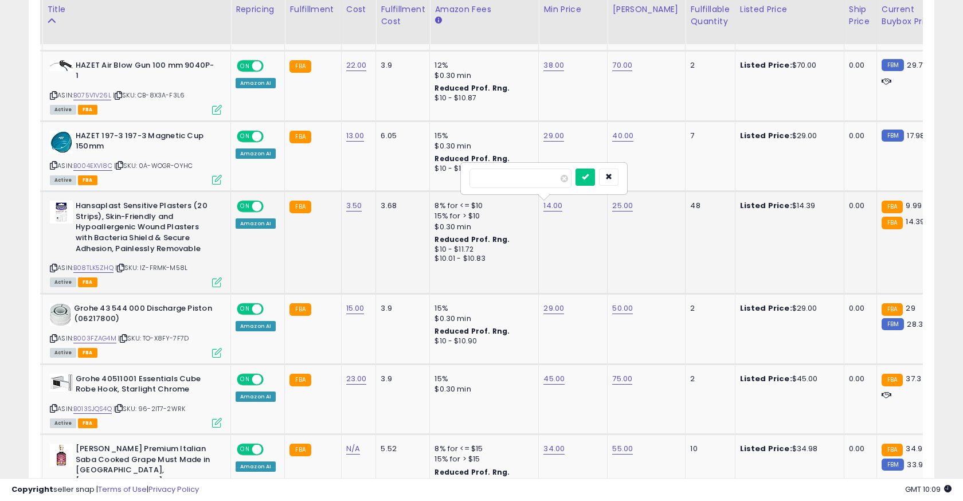
click button "submit" at bounding box center [585, 177] width 19 height 17
click at [213, 285] on icon at bounding box center [217, 282] width 10 height 10
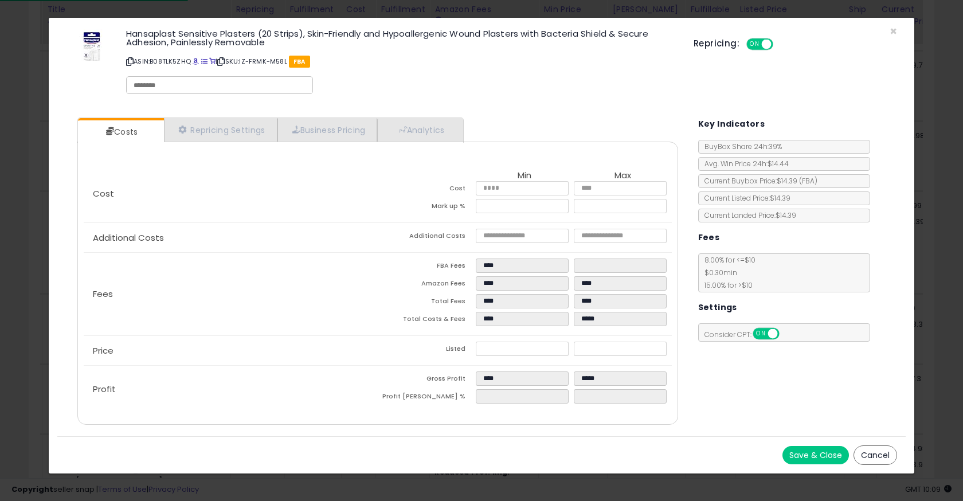
click at [374, 482] on div "× Close Hansaplast Sensitive Plasters (20 Strips), Skin-Friendly and Hypoallerg…" at bounding box center [481, 250] width 963 height 501
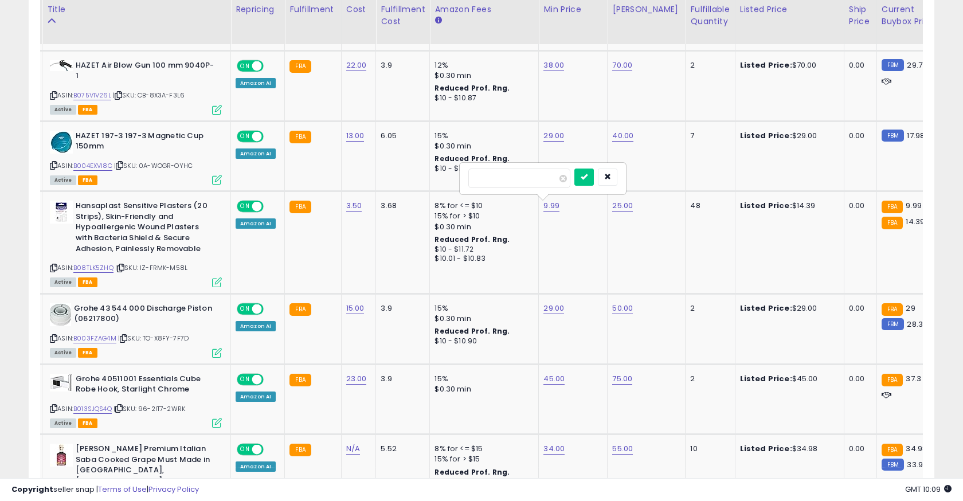
type input "*"
type input "*****"
click button "submit" at bounding box center [583, 177] width 19 height 17
click at [553, 247] on td "12.88" at bounding box center [573, 242] width 69 height 102
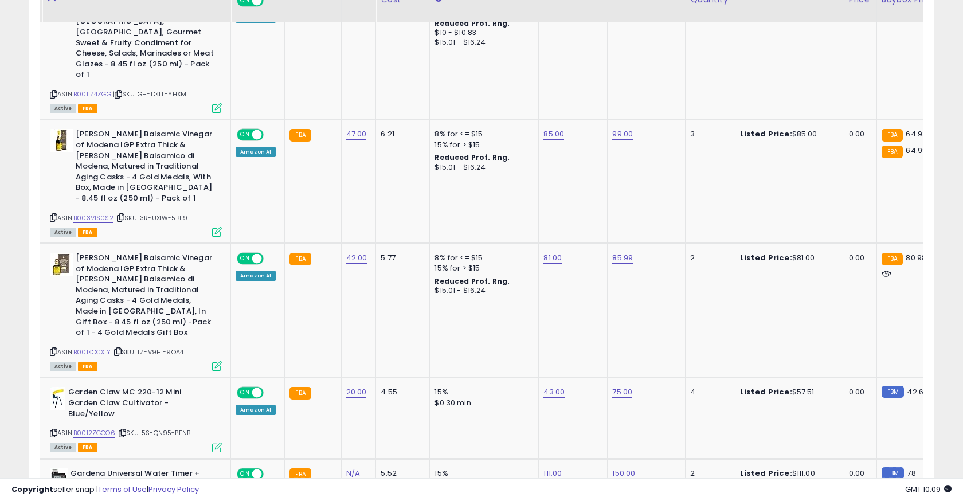
scroll to position [899, 0]
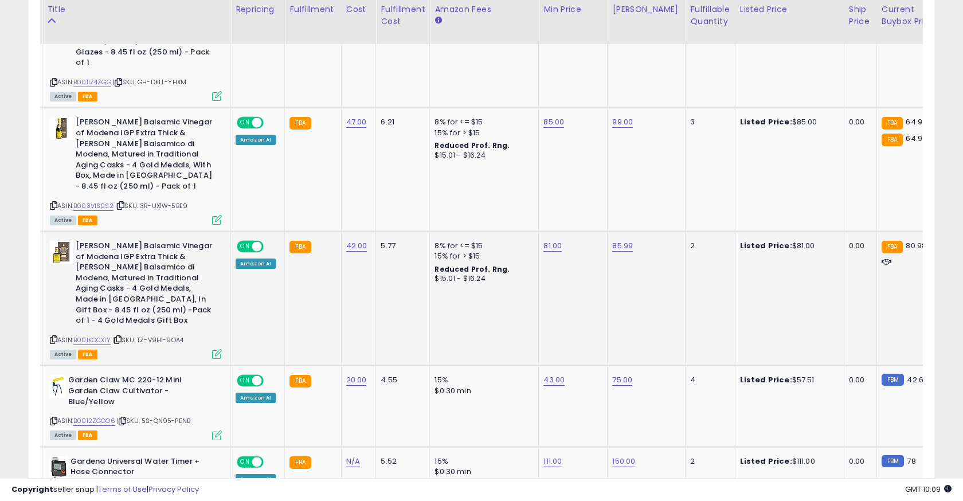
click at [549, 232] on td "81.00" at bounding box center [573, 299] width 69 height 134
type input "**"
click button "submit" at bounding box center [585, 185] width 19 height 17
click at [576, 176] on td "85.00" at bounding box center [573, 170] width 69 height 124
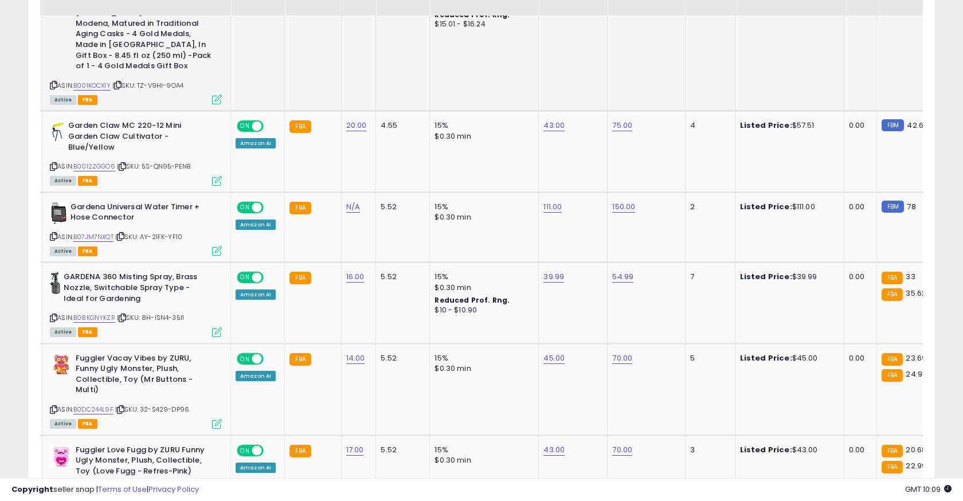
scroll to position [1159, 0]
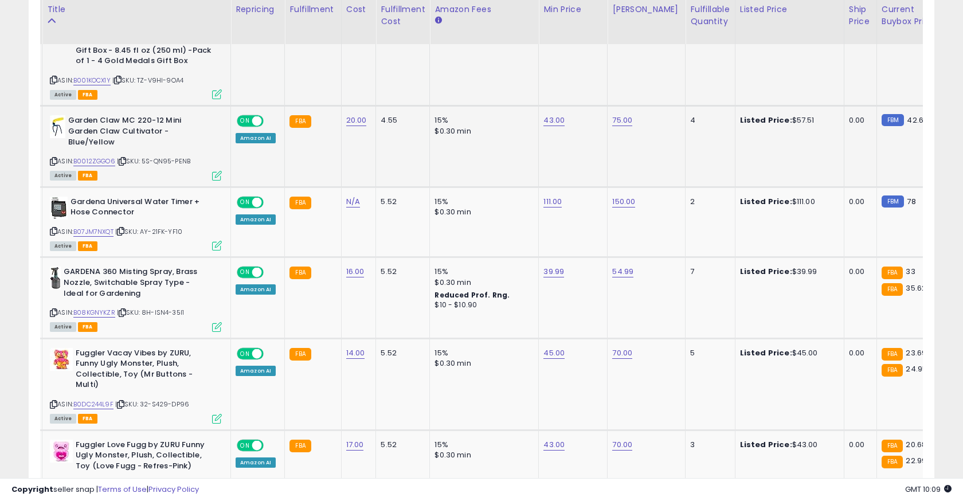
click at [583, 116] on td "43.00" at bounding box center [573, 146] width 69 height 81
type input "**"
click button "submit" at bounding box center [585, 49] width 19 height 17
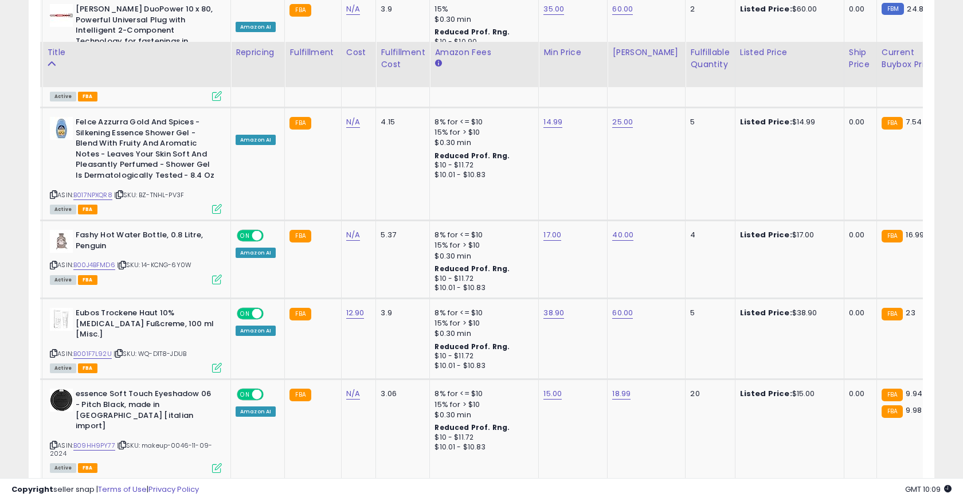
scroll to position [2141, 0]
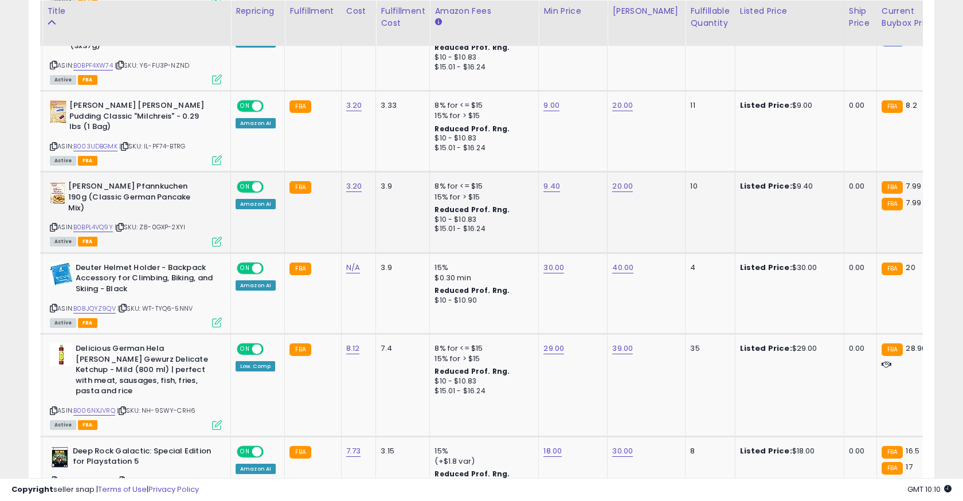
scroll to position [539, 0]
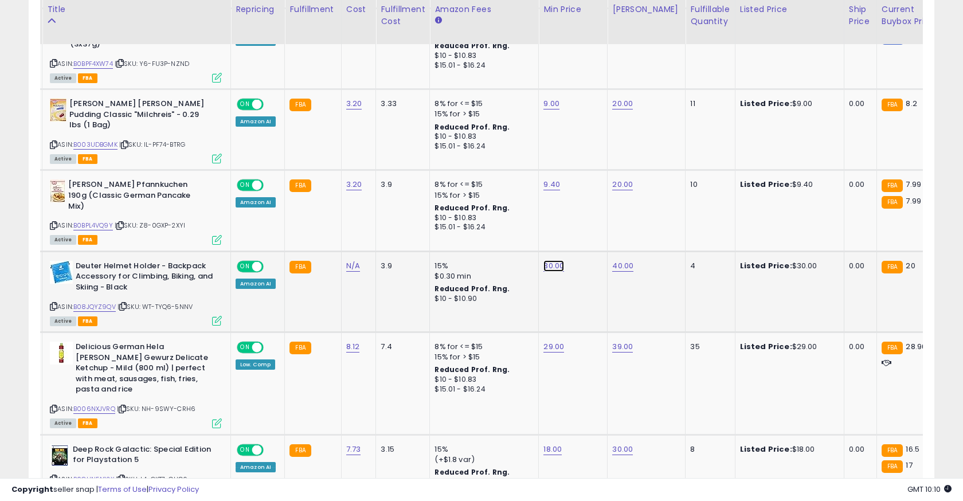
type input "*"
type input "**"
click button "submit" at bounding box center [586, 194] width 19 height 17
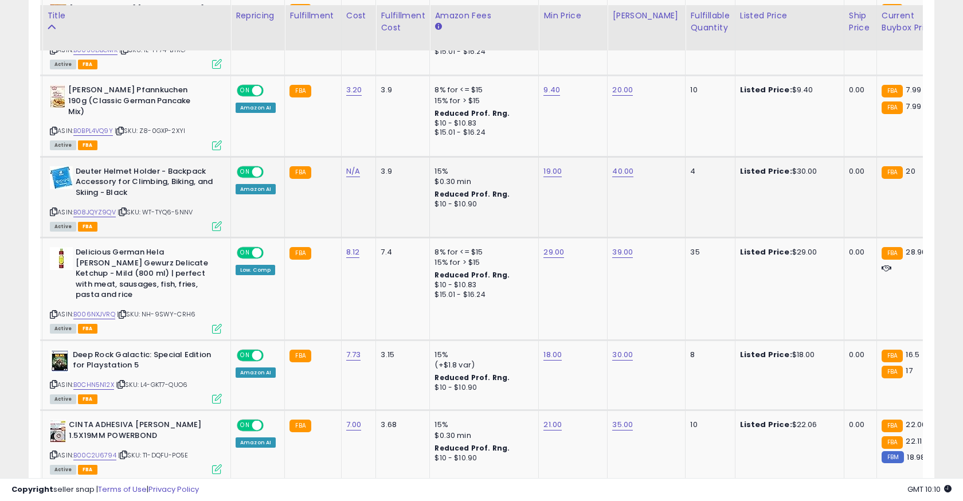
scroll to position [640, 0]
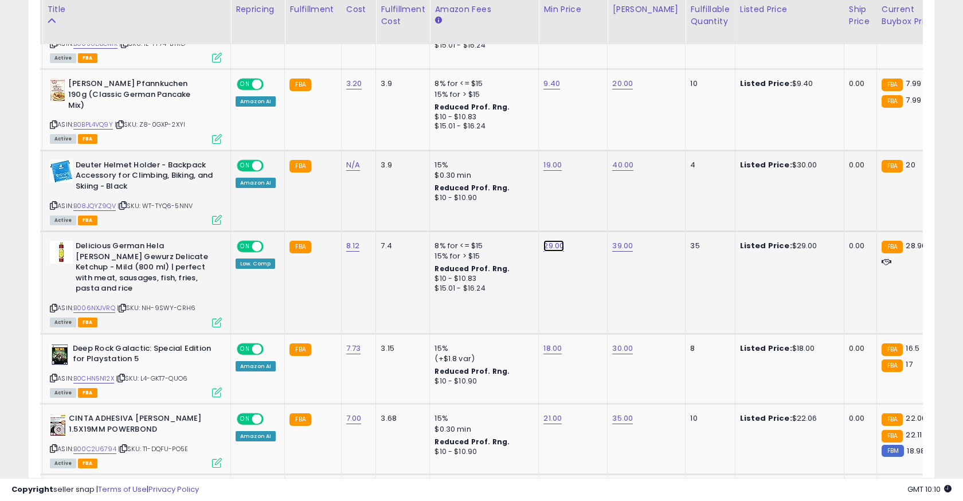
type input "*"
type input "*****"
click button "submit" at bounding box center [586, 174] width 19 height 17
click at [561, 244] on td "28.90" at bounding box center [573, 283] width 69 height 102
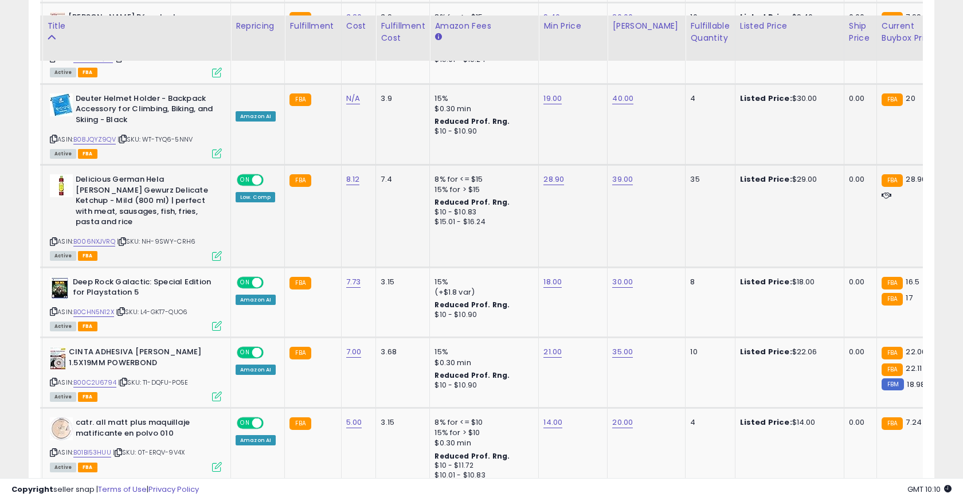
scroll to position [723, 0]
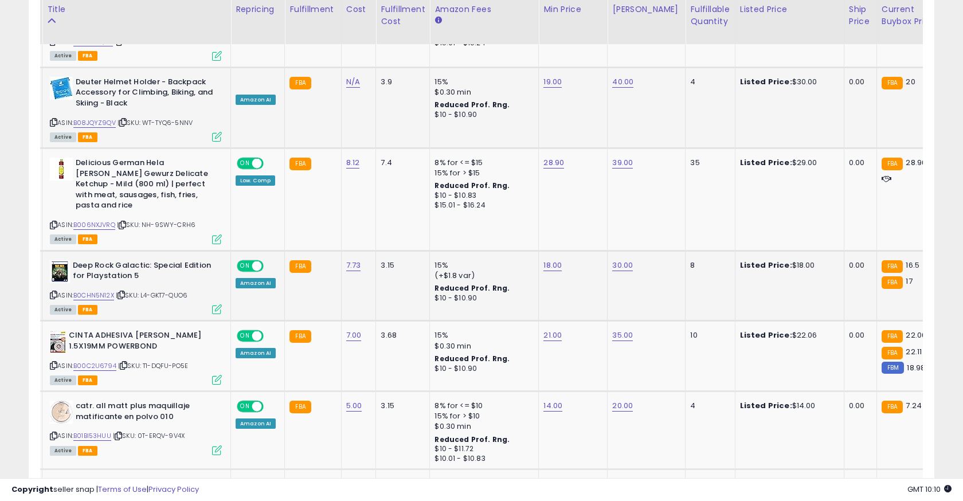
click at [566, 251] on td "18.00" at bounding box center [573, 286] width 69 height 71
type input "*"
type input "**"
click button "submit" at bounding box center [585, 183] width 19 height 17
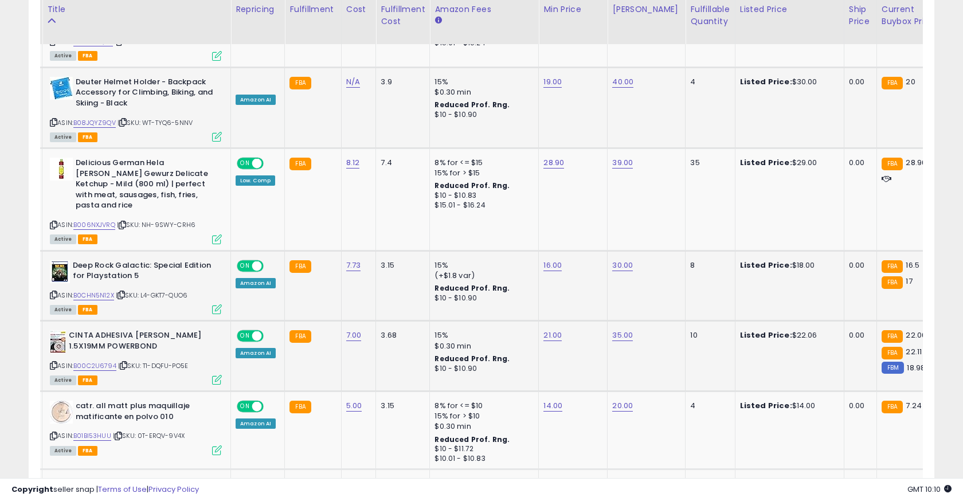
click at [560, 330] on div "21.00" at bounding box center [571, 335] width 55 height 10
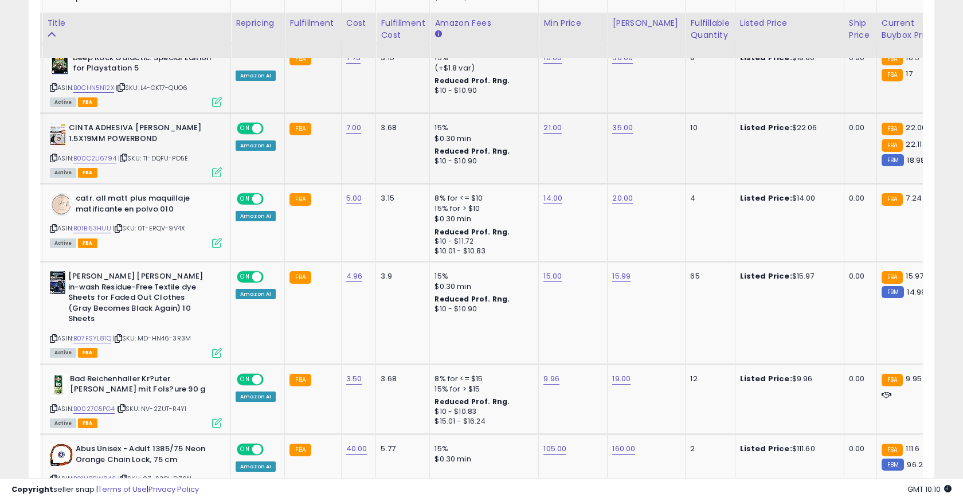
scroll to position [944, 0]
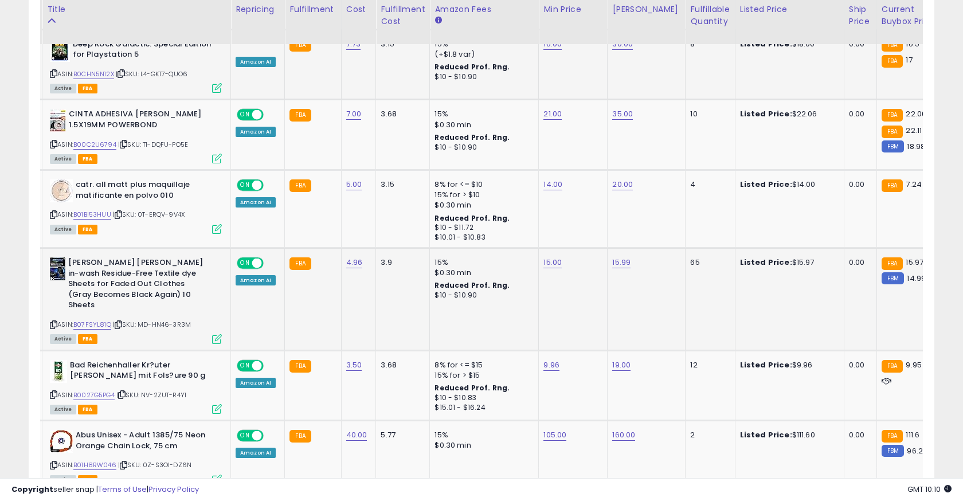
click at [578, 254] on td "15.00" at bounding box center [573, 299] width 69 height 102
click at [576, 172] on button "submit" at bounding box center [585, 180] width 19 height 17
type input "**"
click button "submit" at bounding box center [585, 169] width 19 height 17
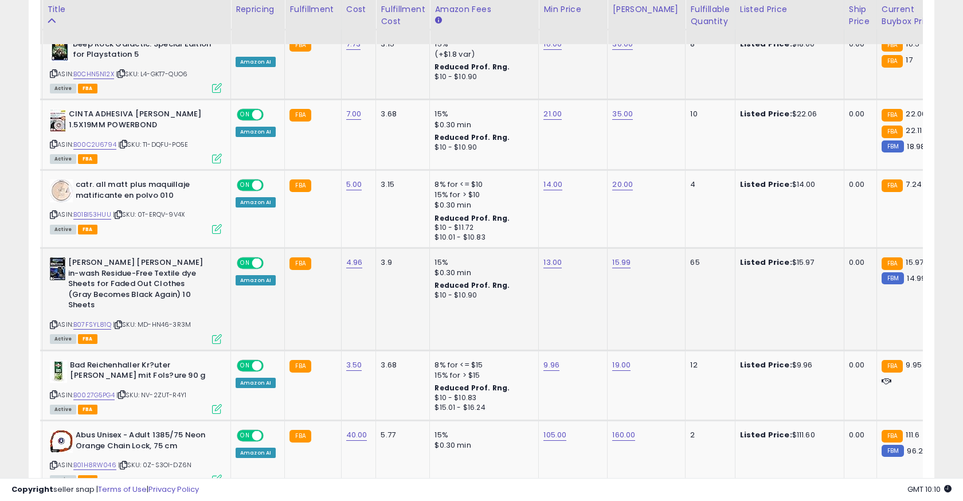
click at [222, 269] on td "Brauns Heitmann in-wash Residue-Free Textile dye Sheets for Faded Out Clothes (…" at bounding box center [136, 299] width 189 height 102
click at [221, 334] on icon at bounding box center [217, 339] width 10 height 10
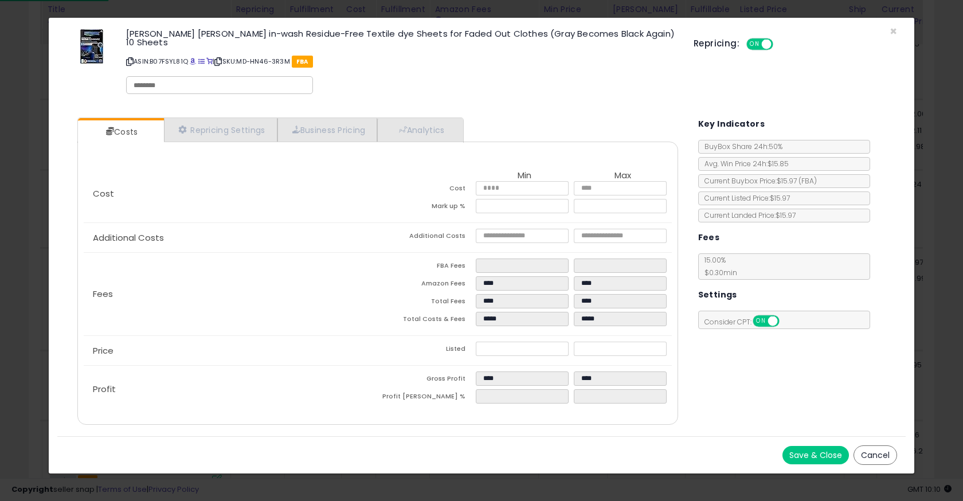
click at [371, 462] on div "Save & Close Cancel" at bounding box center [481, 454] width 849 height 37
click at [384, 486] on div "× Close Brauns Heitmann in-wash Residue-Free Textile dye Sheets for Faded Out C…" at bounding box center [481, 250] width 963 height 501
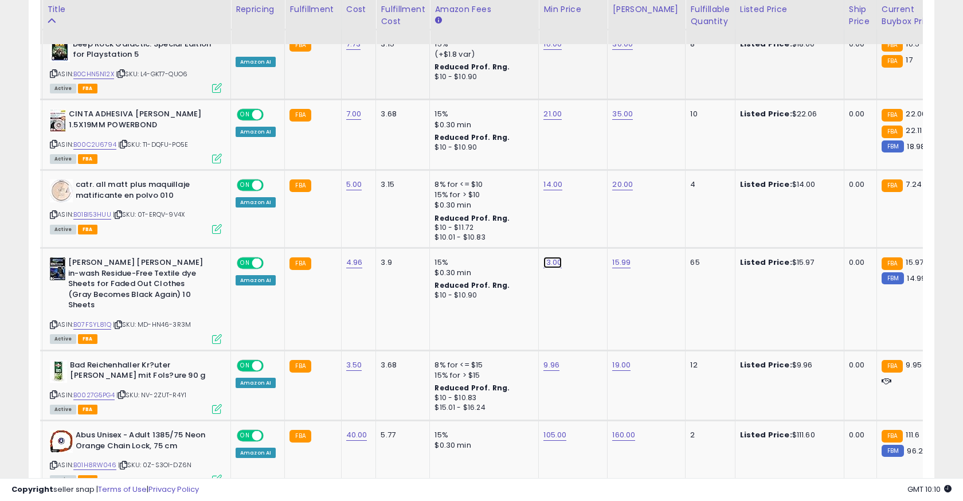
type input "**"
click button "submit" at bounding box center [585, 180] width 19 height 17
click at [220, 334] on icon at bounding box center [217, 339] width 10 height 10
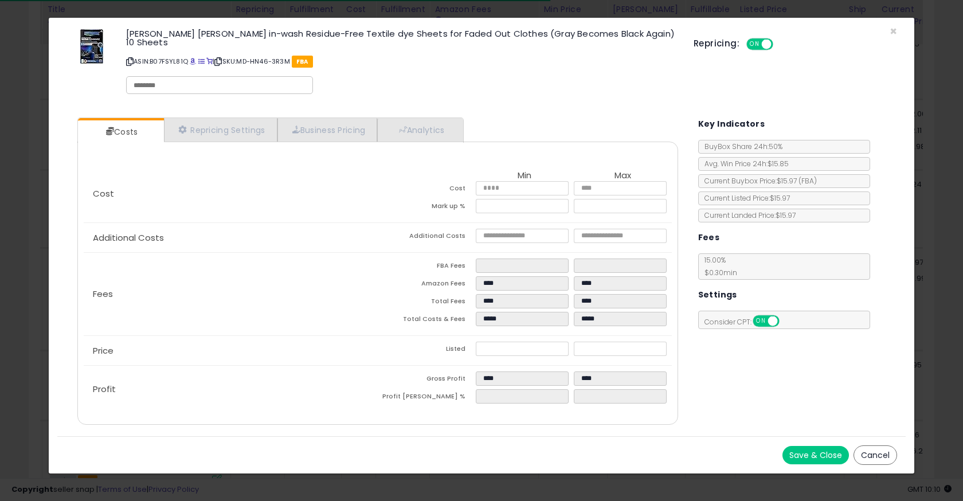
click at [480, 473] on div "× Close Brauns Heitmann in-wash Residue-Free Textile dye Sheets for Faded Out C…" at bounding box center [481, 250] width 963 height 501
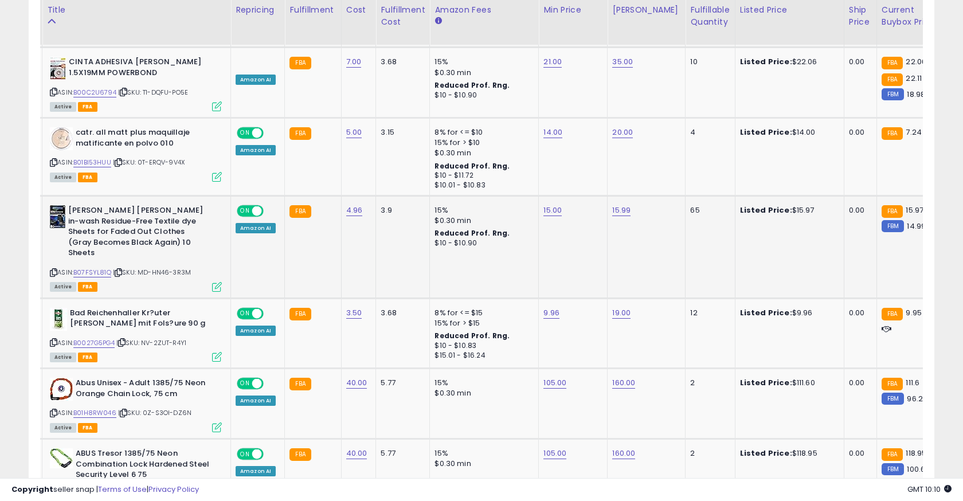
scroll to position [997, 0]
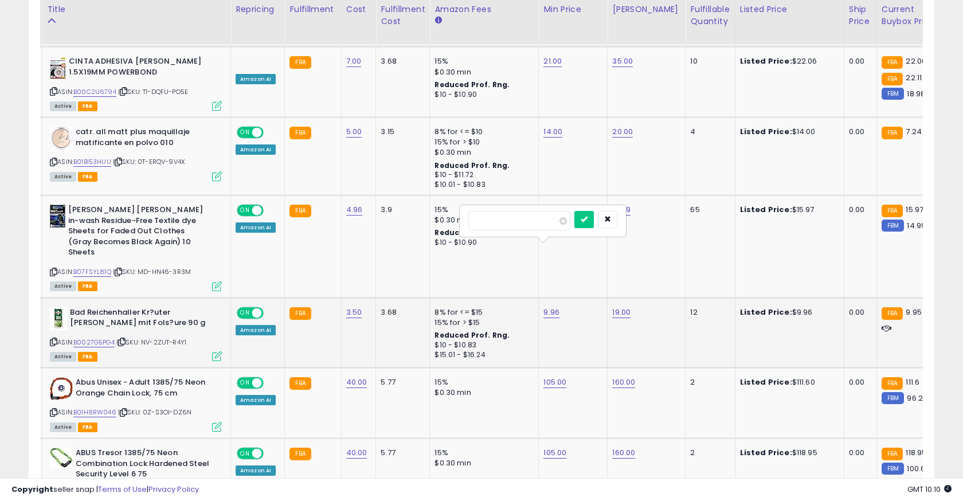
type input "****"
click button "submit" at bounding box center [583, 219] width 19 height 17
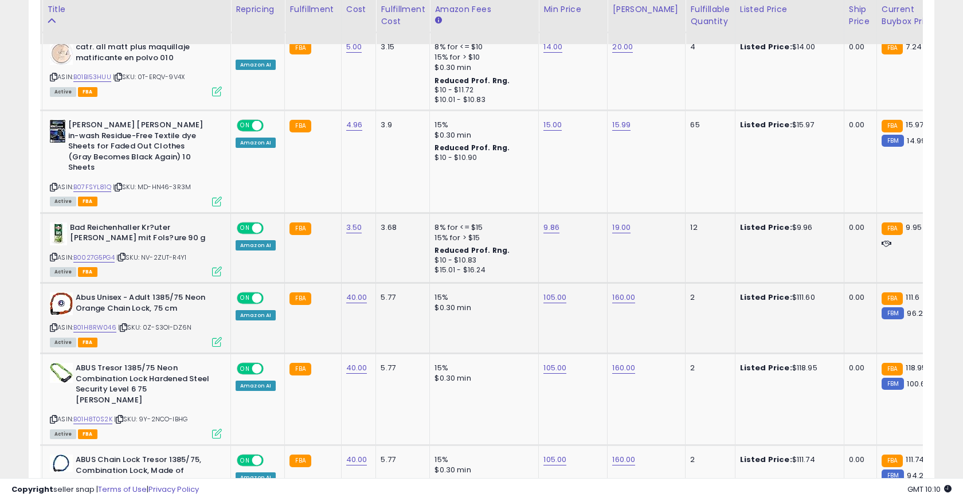
scroll to position [1145, 0]
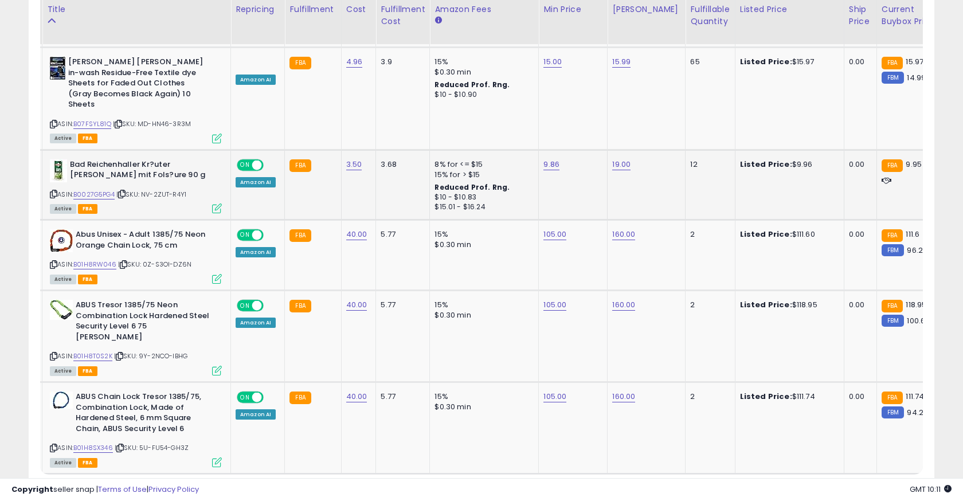
click at [891, 486] on div "« ‹ 1 2 3 4 › »" at bounding box center [845, 497] width 155 height 22
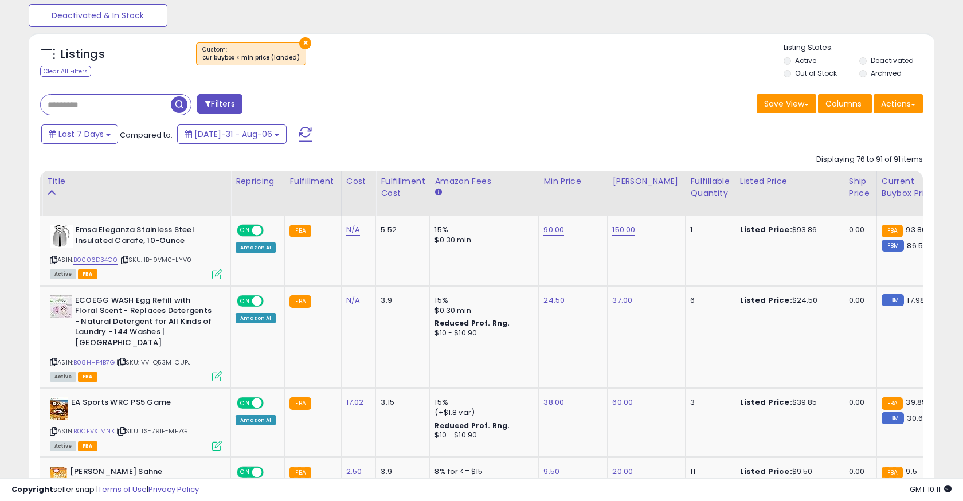
scroll to position [0, 0]
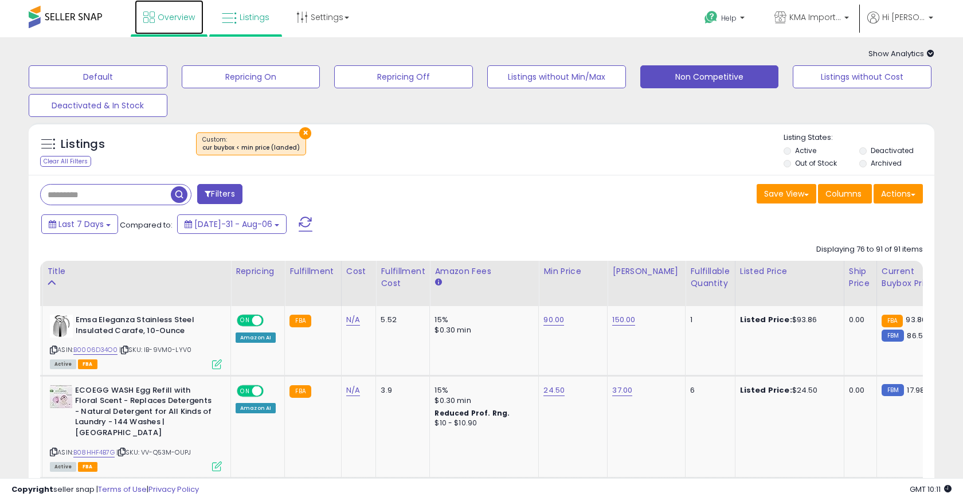
click at [187, 18] on span "Overview" at bounding box center [176, 16] width 37 height 11
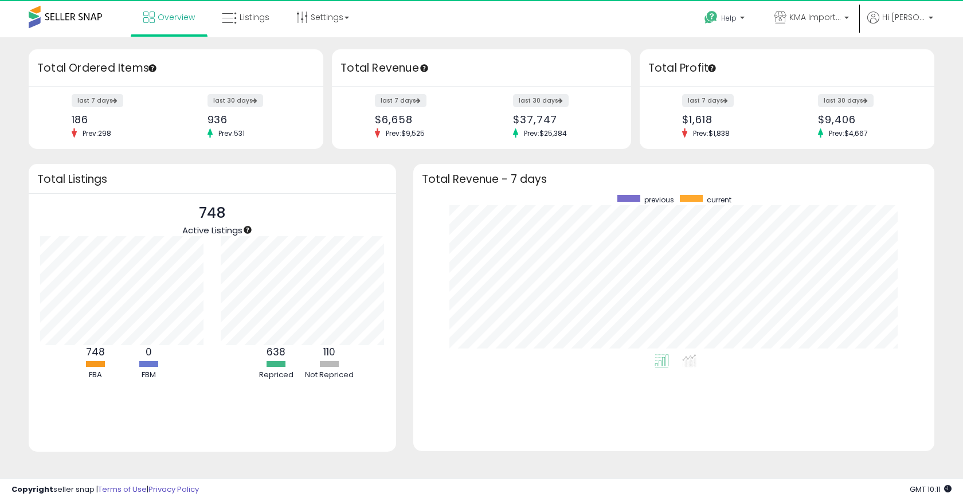
scroll to position [159, 498]
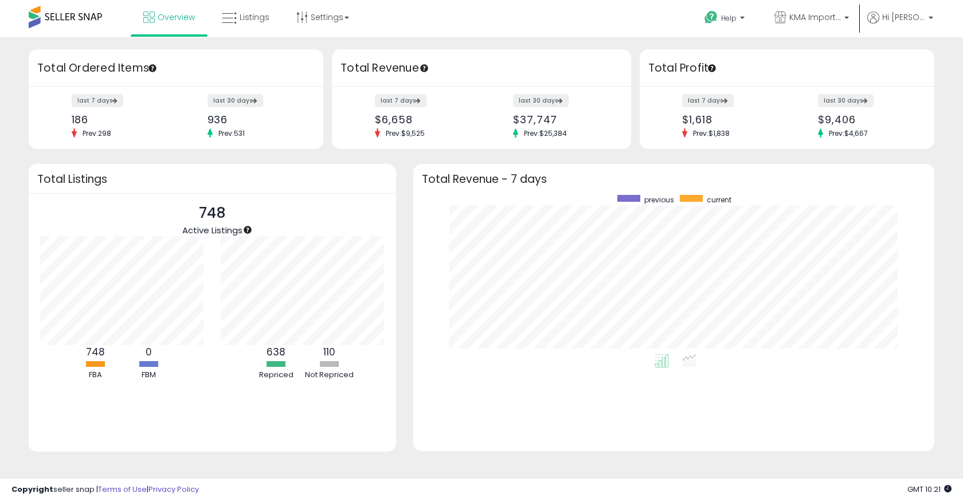
click at [836, 115] on div "$9,406" at bounding box center [866, 120] width 96 height 12
click at [840, 104] on label "last 30 days" at bounding box center [846, 100] width 57 height 14
click at [908, 22] on span "Hi [PERSON_NAME]" at bounding box center [903, 16] width 43 height 11
click at [907, 123] on link "Logout" at bounding box center [907, 121] width 25 height 11
